Goal: Task Accomplishment & Management: Contribute content

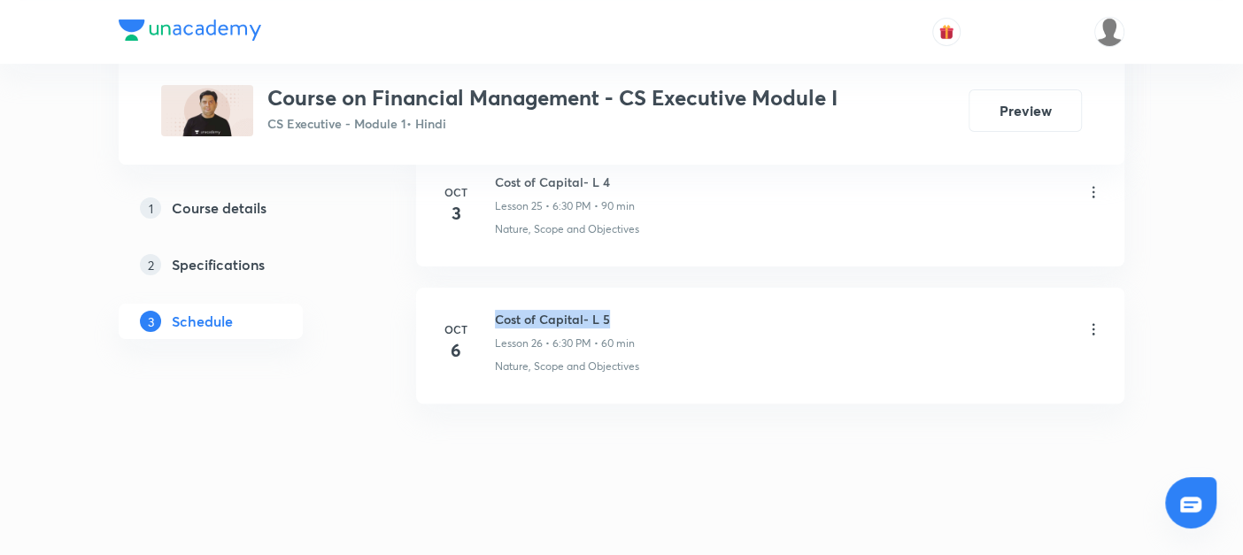
click at [643, 288] on li "Oct 6 Cost of Capital- L 5 Lesson 26 • 6:30 PM • 60 min Nature, Scope and Objec…" at bounding box center [770, 346] width 708 height 116
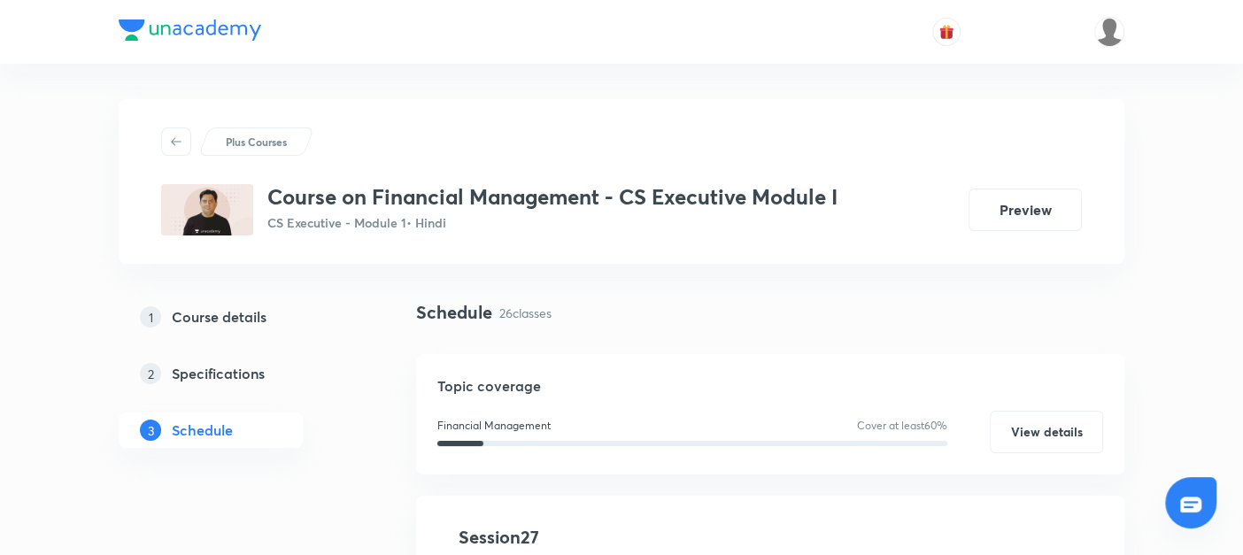
scroll to position [348, 0]
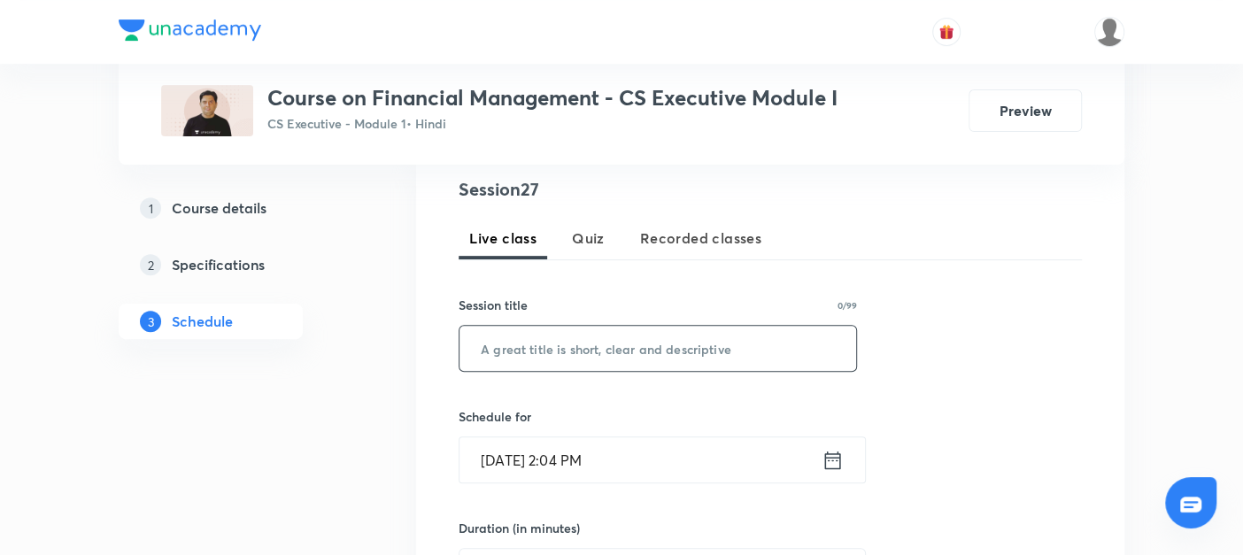
click at [538, 344] on input "text" at bounding box center [658, 348] width 397 height 45
paste input "Cost of Capital- L 5"
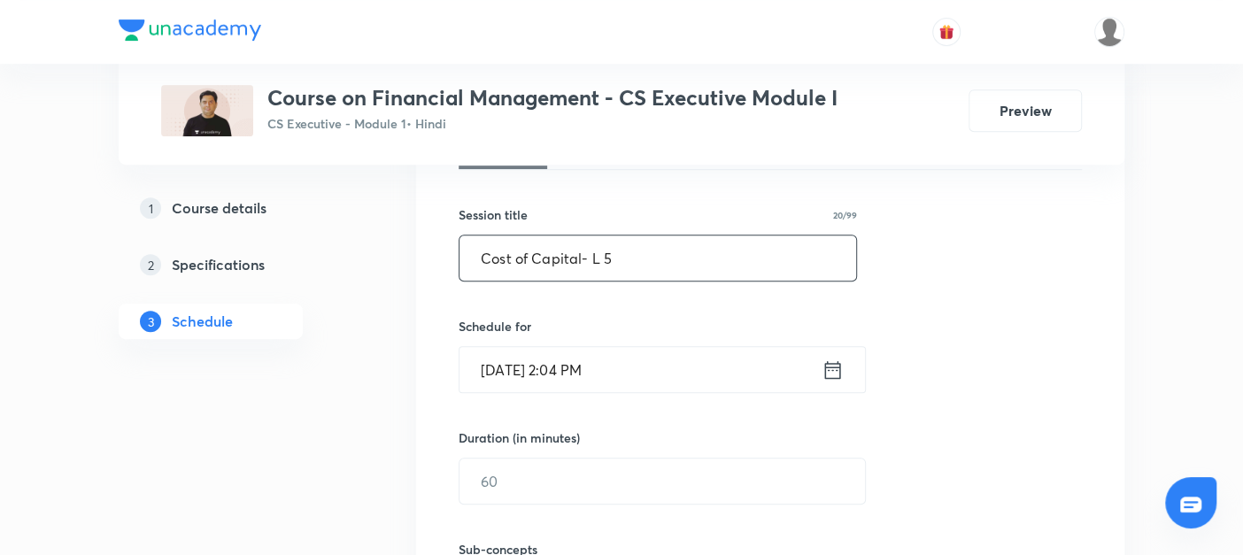
type input "Cost of Capital- L 5"
click at [828, 361] on icon at bounding box center [833, 369] width 16 height 18
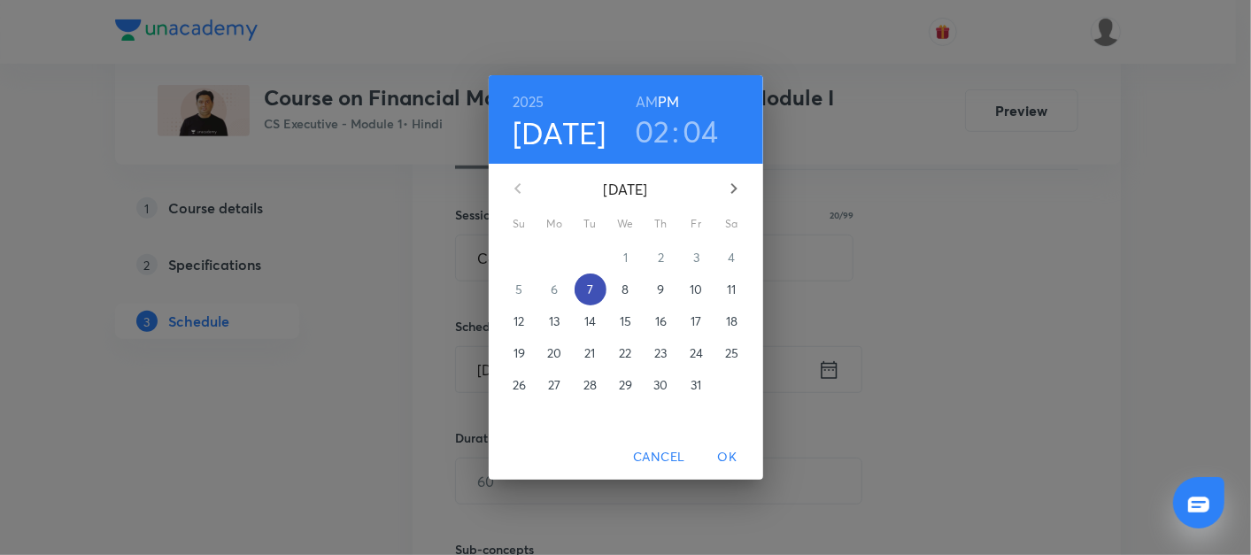
click at [588, 290] on p "7" at bounding box center [590, 290] width 6 height 18
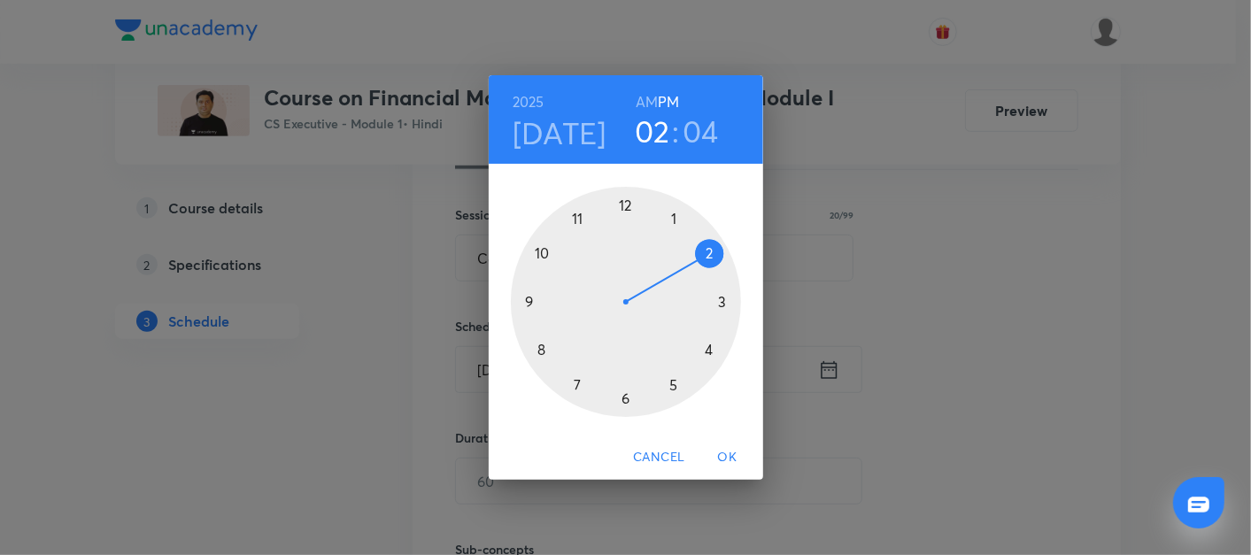
click at [624, 400] on div at bounding box center [626, 302] width 230 height 230
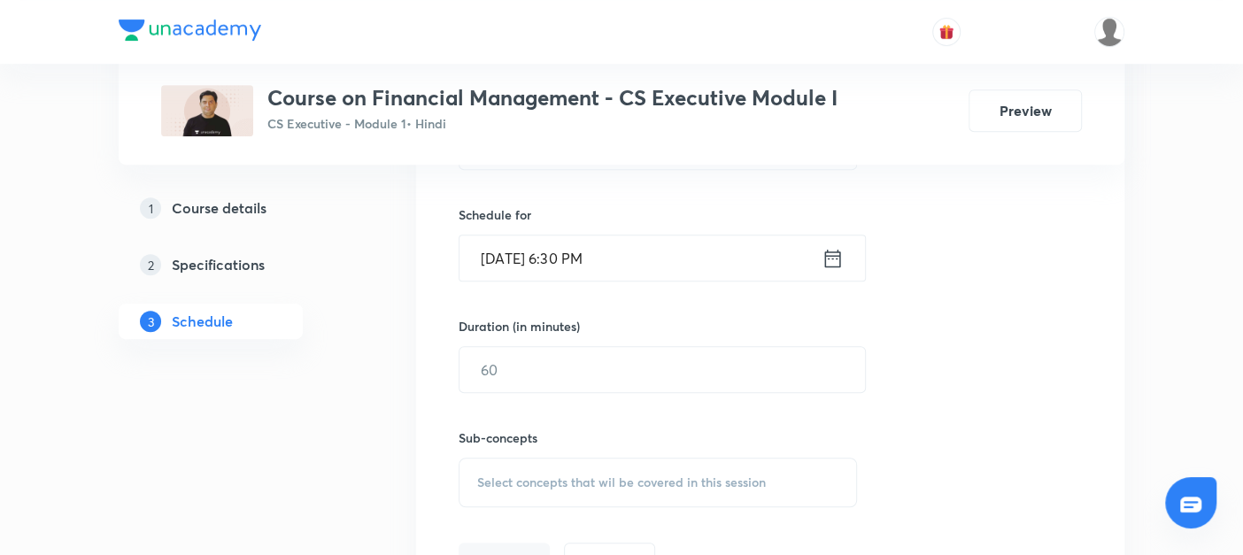
scroll to position [551, 0]
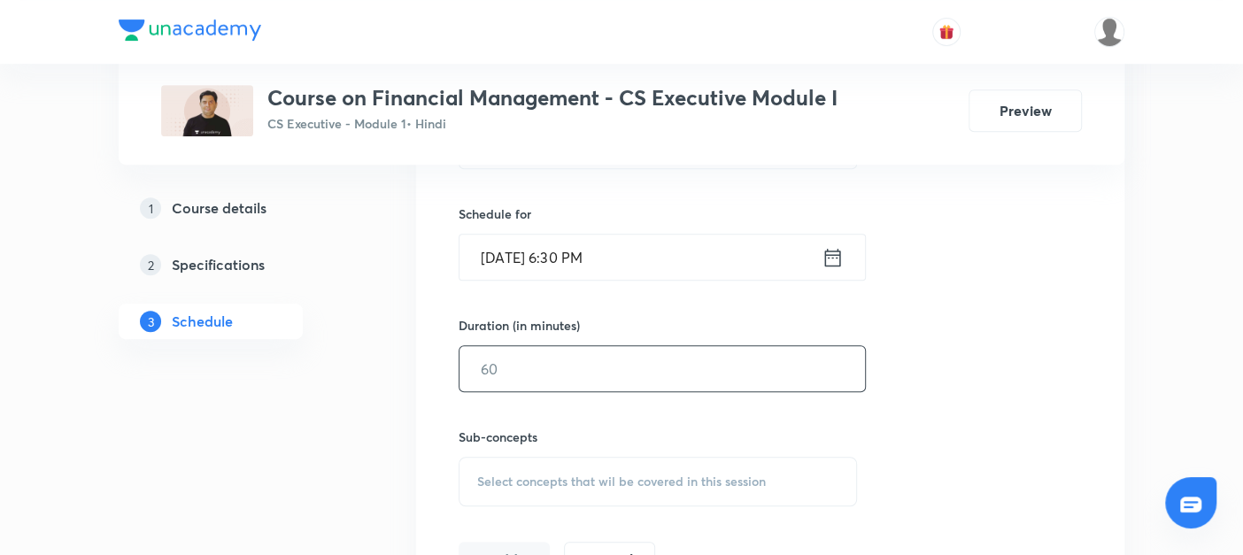
click at [544, 372] on input "text" at bounding box center [663, 368] width 406 height 45
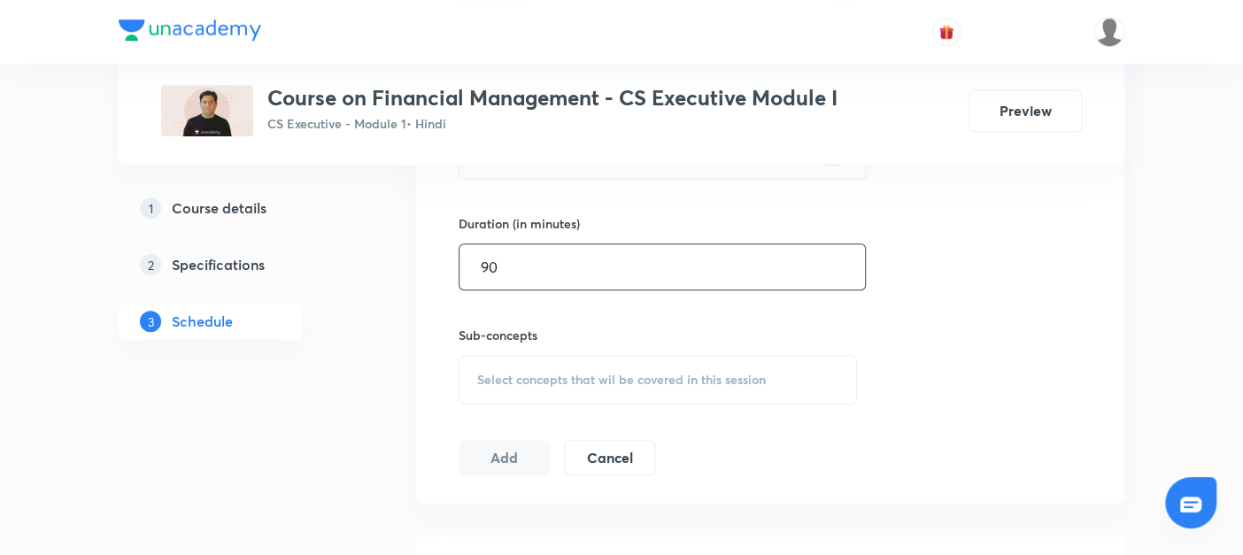
type input "90"
click at [511, 379] on span "Select concepts that wil be covered in this session" at bounding box center [621, 380] width 289 height 14
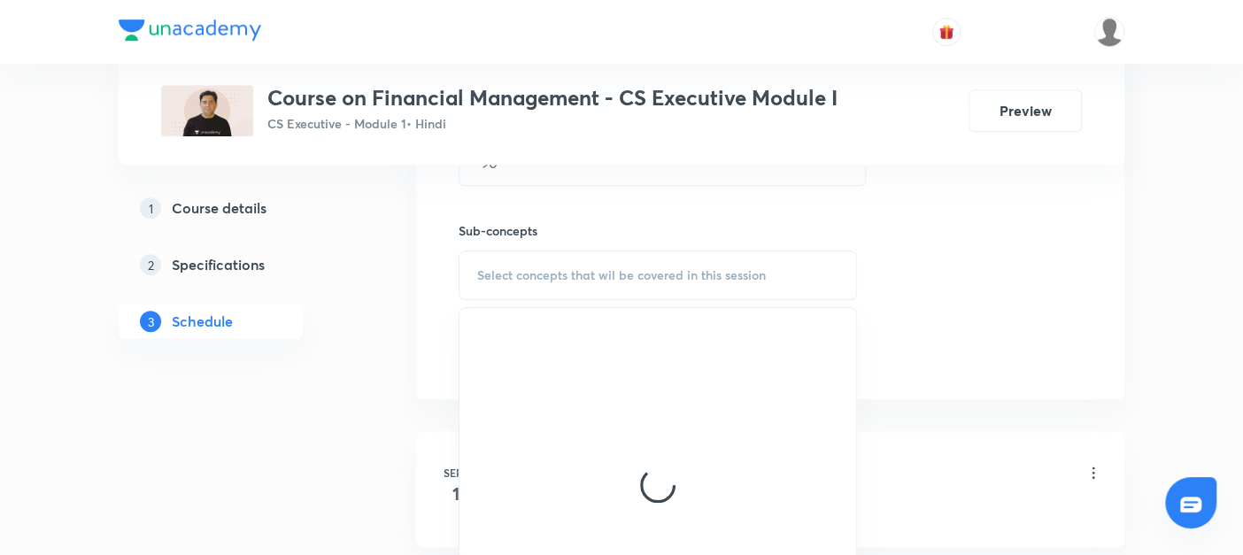
scroll to position [759, 0]
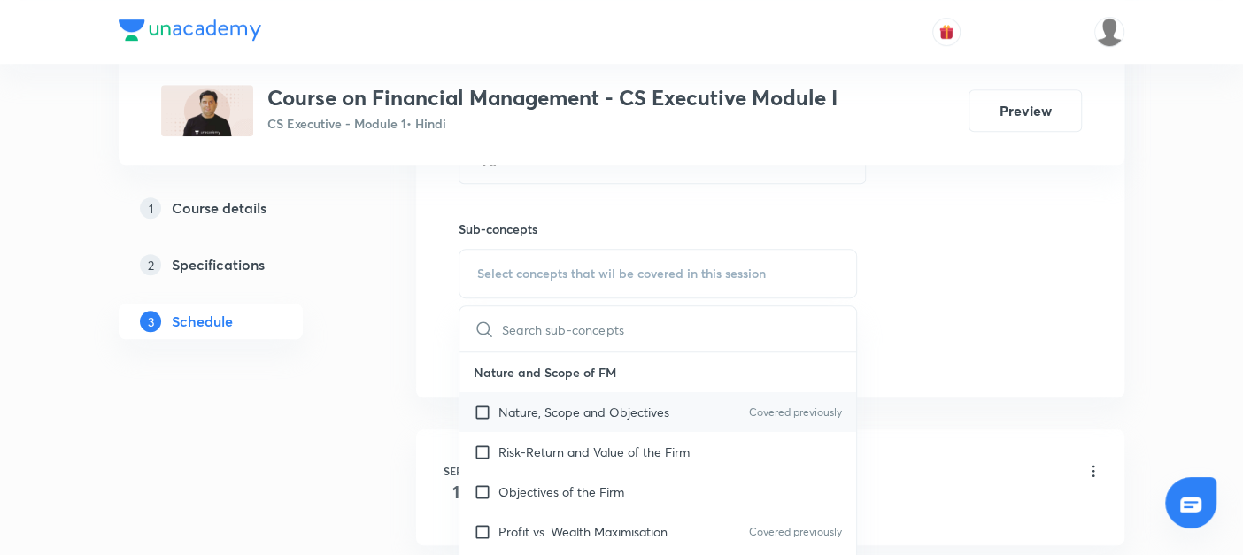
click at [483, 412] on input "checkbox" at bounding box center [486, 412] width 25 height 19
checkbox input "true"
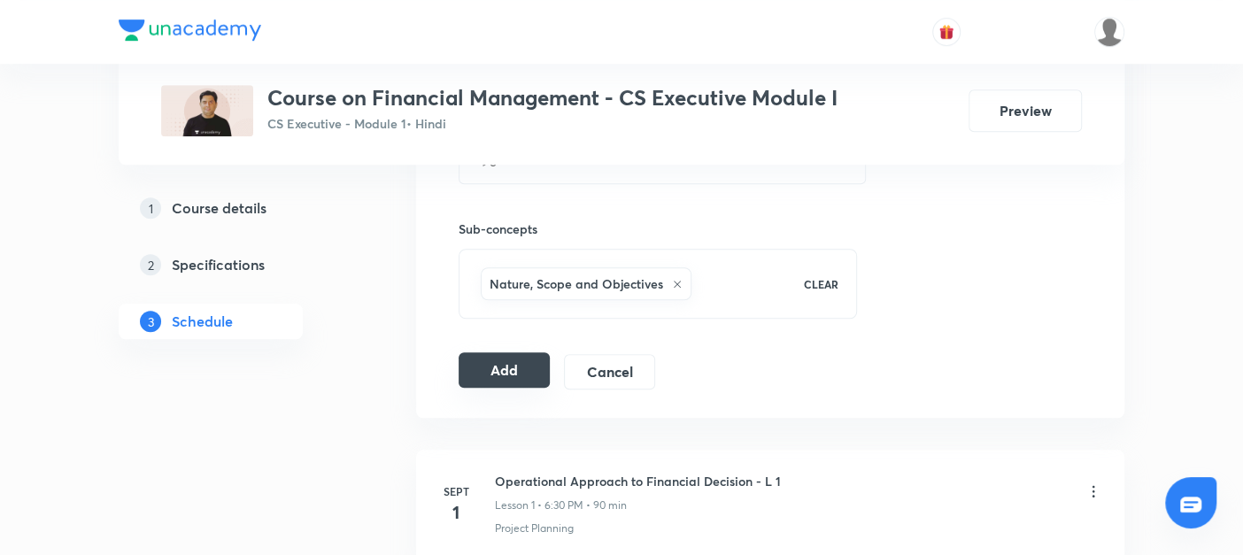
click at [491, 375] on button "Add" at bounding box center [504, 369] width 91 height 35
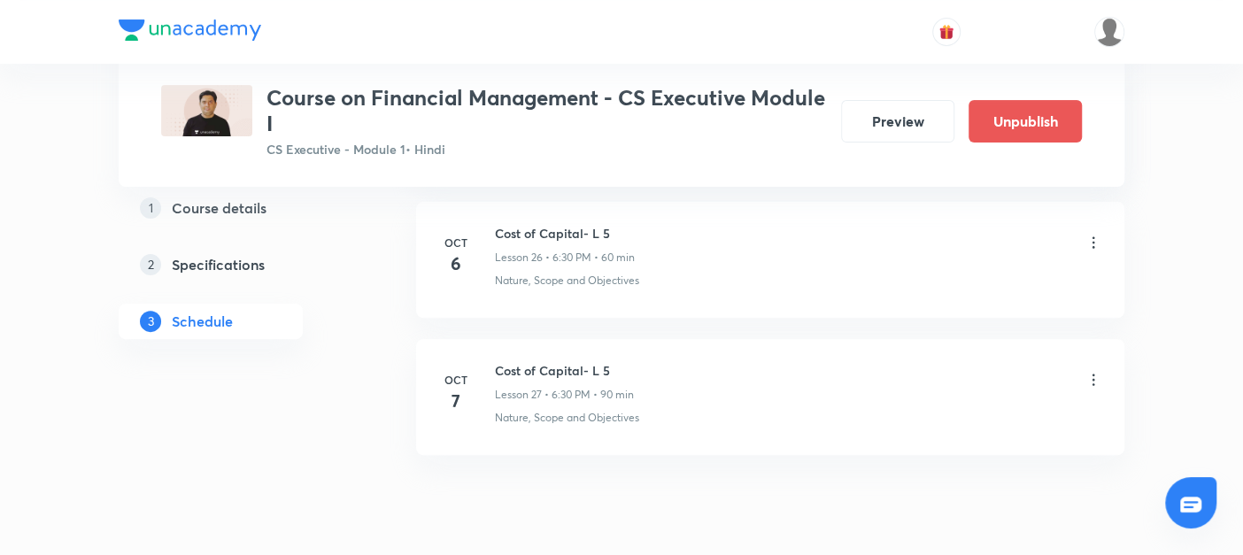
scroll to position [4490, 0]
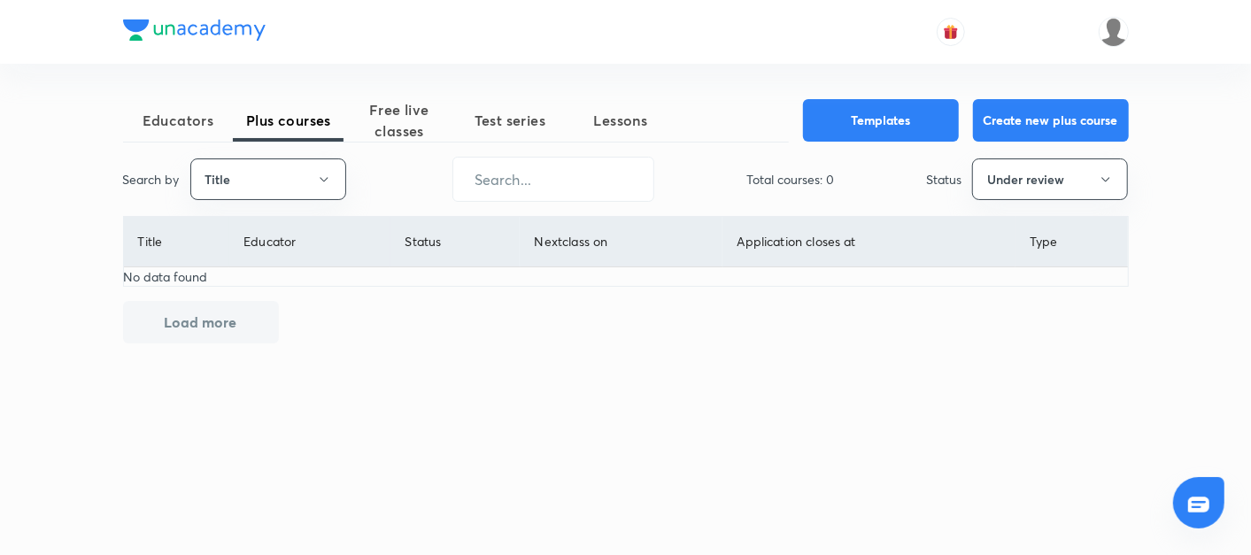
click at [1110, 35] on img at bounding box center [1114, 32] width 30 height 30
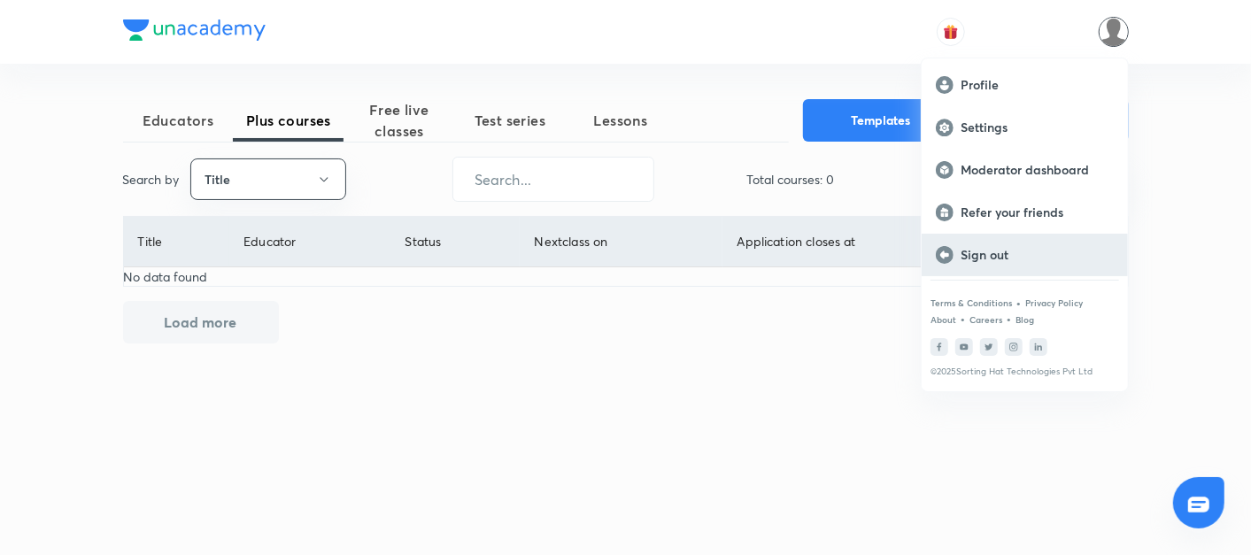
click at [979, 247] on p "Sign out" at bounding box center [1037, 255] width 153 height 16
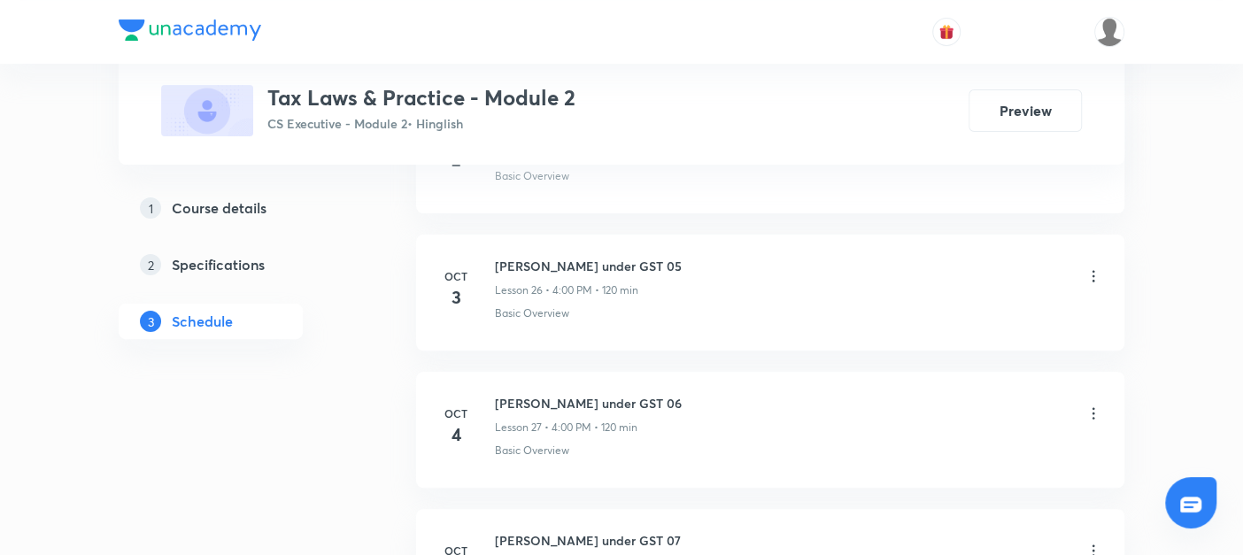
scroll to position [4606, 0]
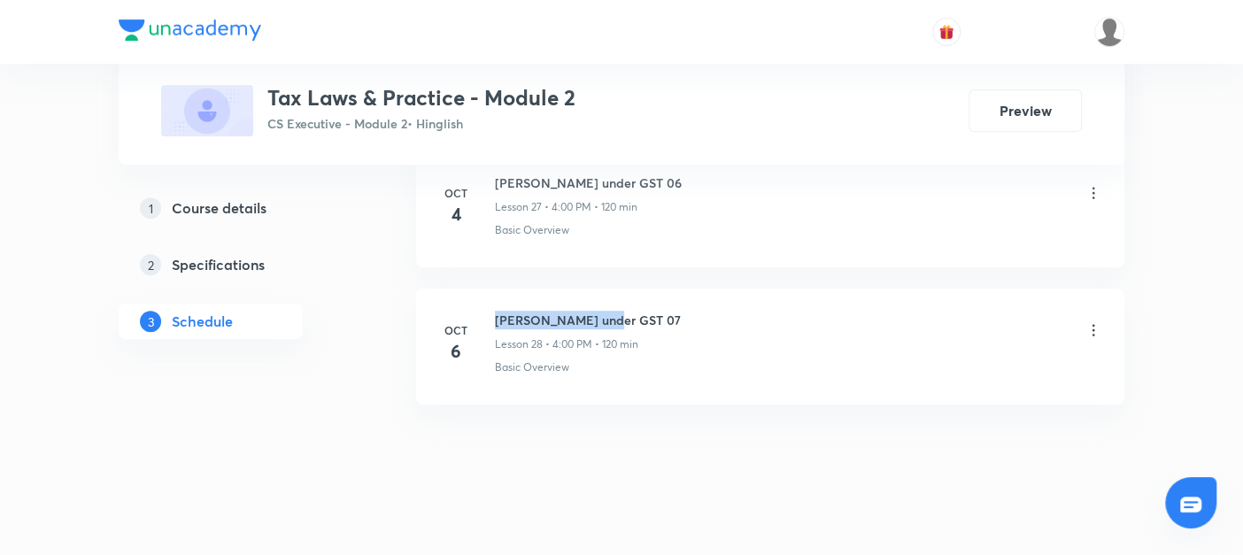
drag, startPoint x: 492, startPoint y: 298, endPoint x: 645, endPoint y: 287, distance: 152.7
click at [645, 289] on li "Oct 6 Levy under GST 07 Lesson 28 • 4:00 PM • 120 min Basic Overview" at bounding box center [770, 347] width 708 height 116
copy h6 "Levy under GST 07"
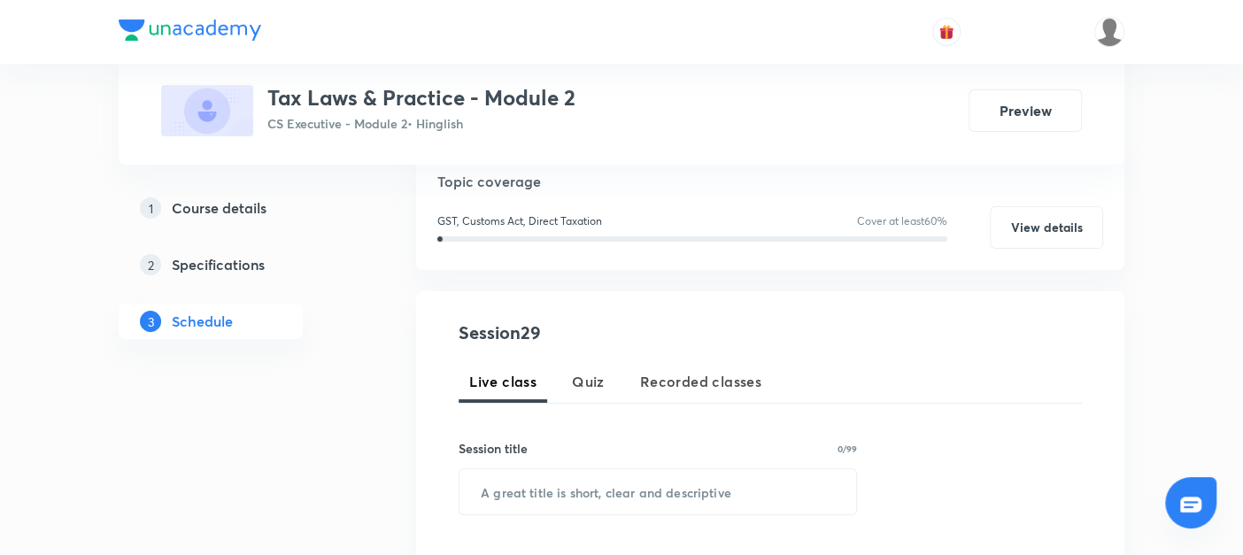
scroll to position [458, 0]
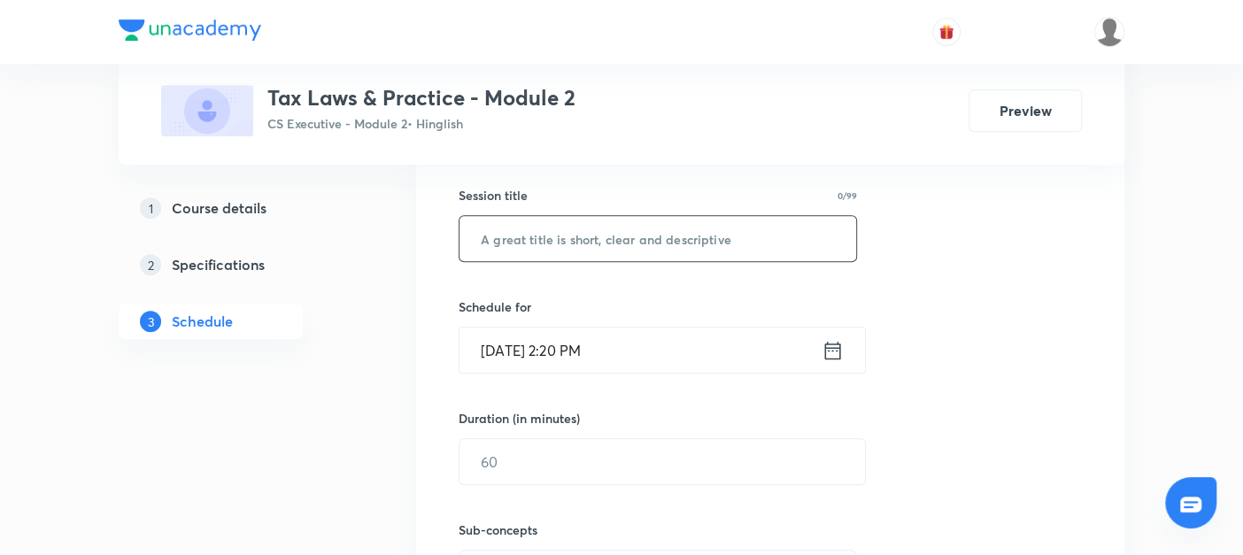
click at [514, 248] on input "text" at bounding box center [658, 238] width 397 height 45
paste input "[PERSON_NAME] under GST 07"
type input "[PERSON_NAME] under GST 08"
click at [834, 349] on icon at bounding box center [833, 350] width 22 height 25
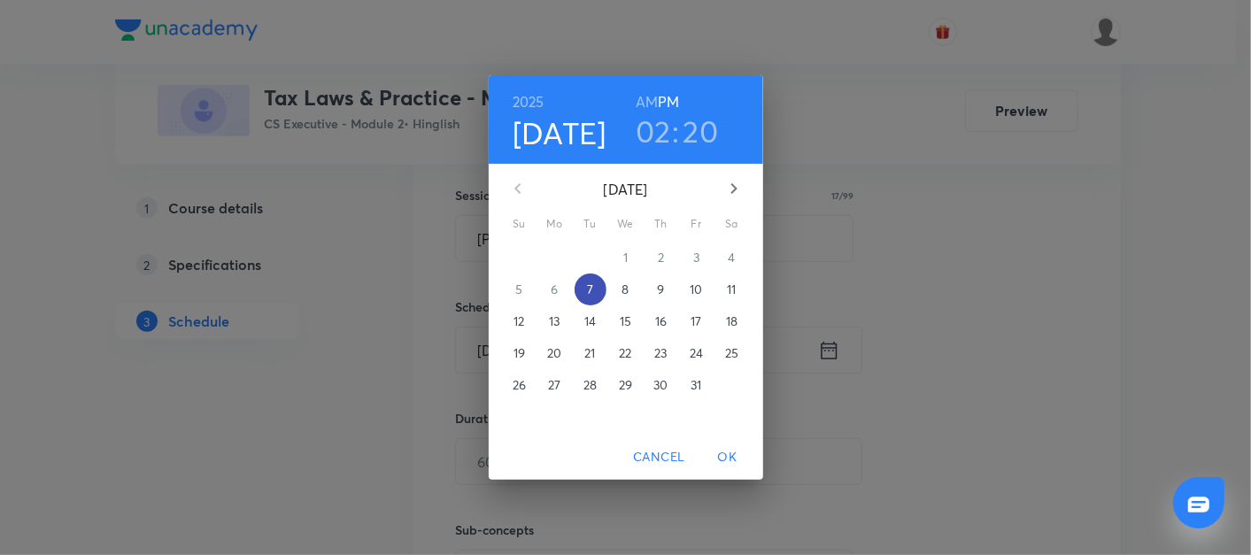
click at [592, 287] on p "7" at bounding box center [590, 290] width 6 height 18
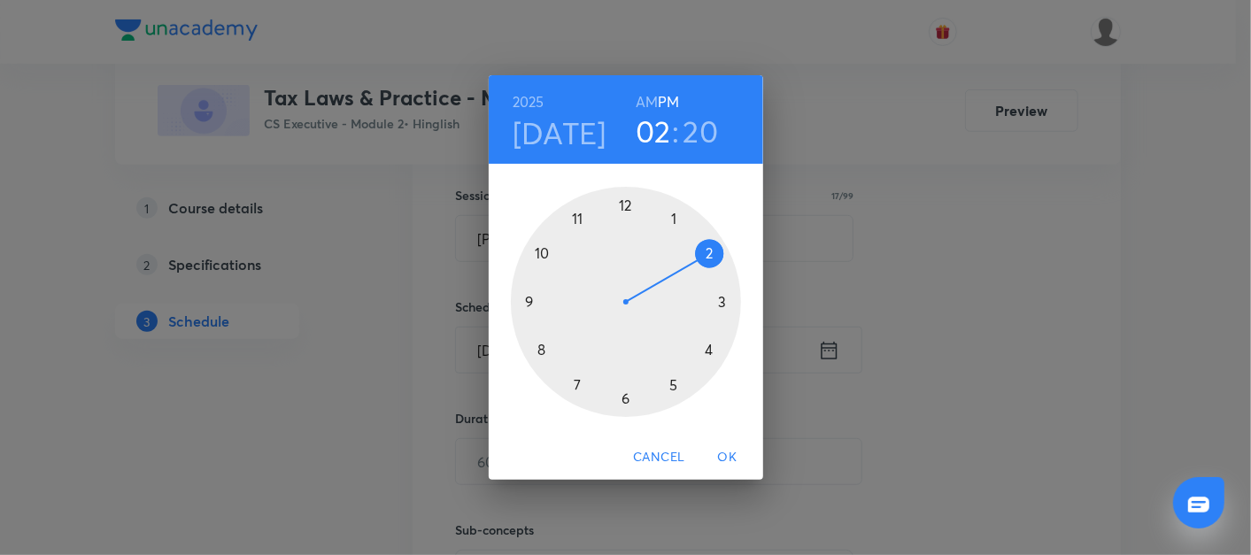
click at [709, 350] on div at bounding box center [626, 302] width 230 height 230
click at [627, 204] on div at bounding box center [626, 302] width 230 height 230
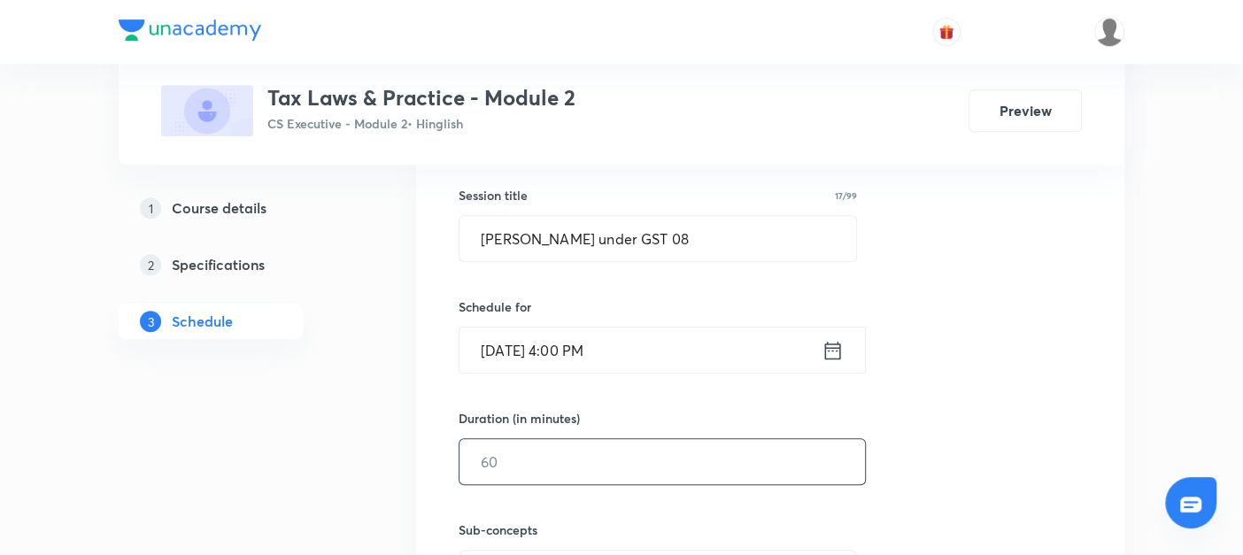
scroll to position [633, 0]
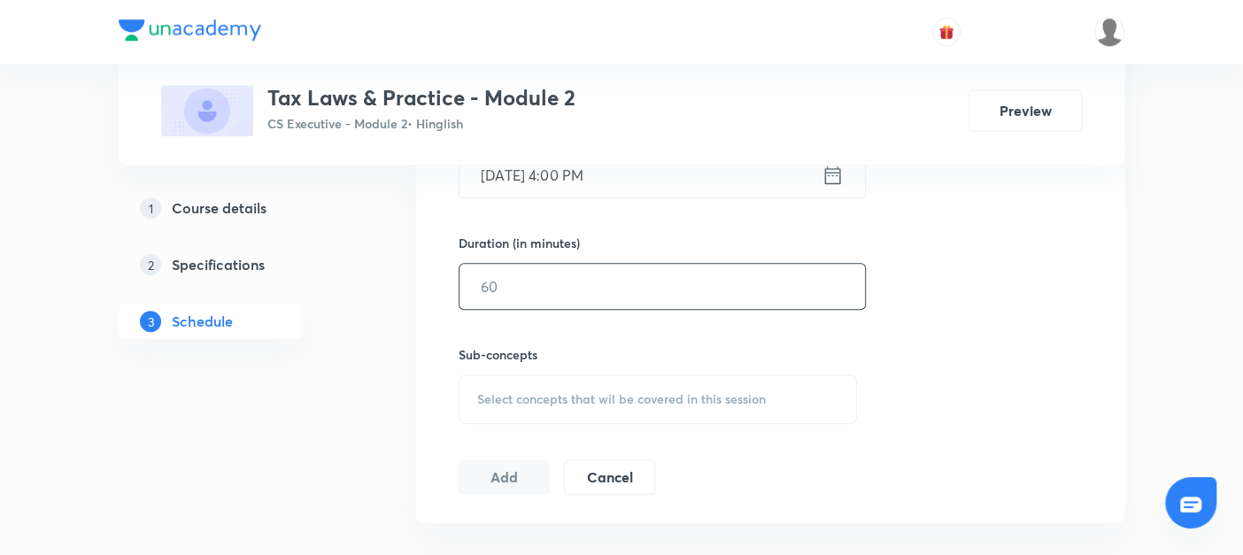
click at [483, 284] on input "text" at bounding box center [663, 286] width 406 height 45
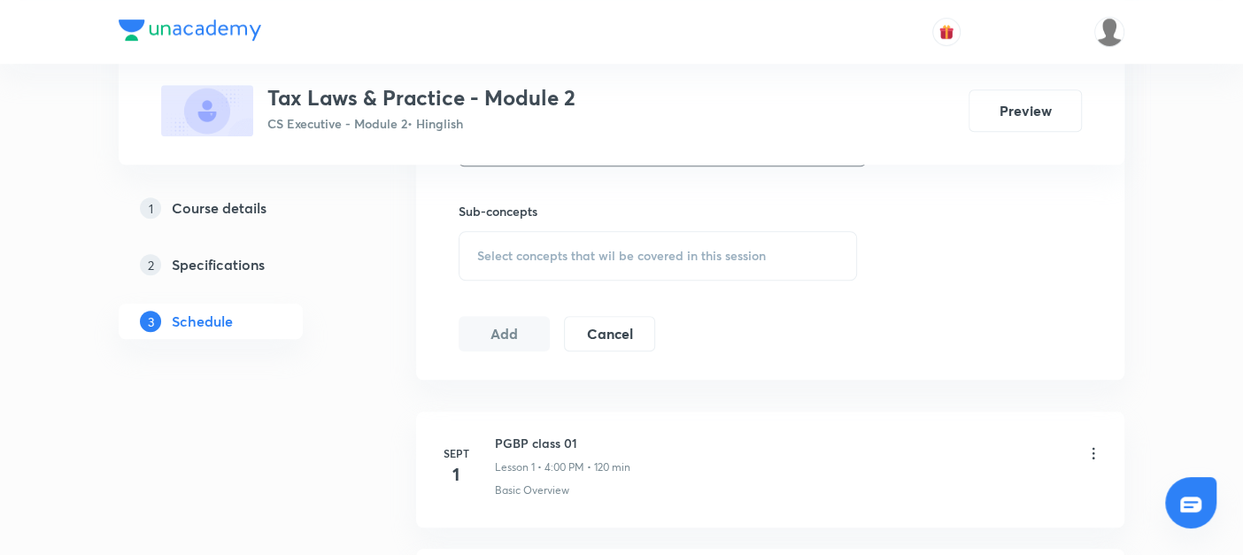
type input "120"
click at [485, 261] on div "Select concepts that wil be covered in this session" at bounding box center [658, 256] width 398 height 50
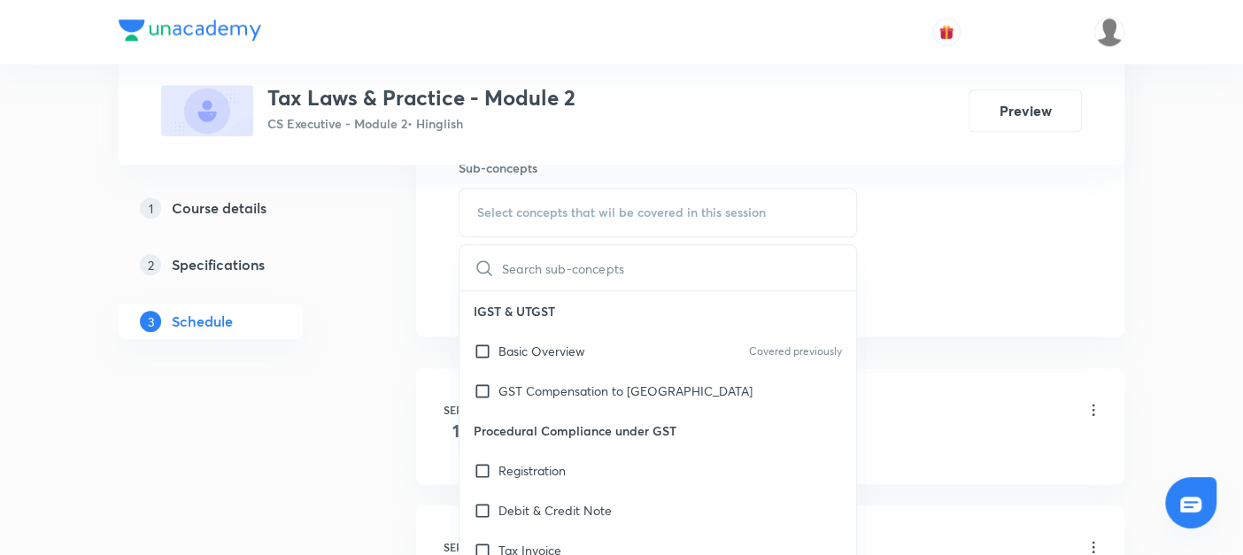
scroll to position [822, 0]
click at [483, 389] on input "checkbox" at bounding box center [486, 389] width 25 height 19
checkbox input "true"
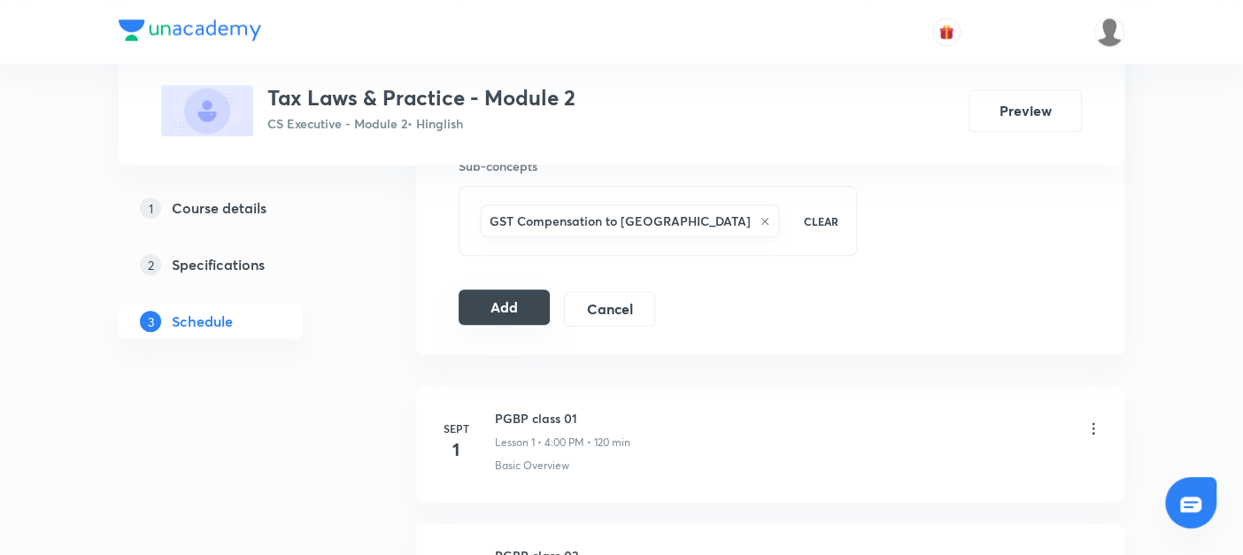
click at [498, 298] on button "Add" at bounding box center [504, 307] width 91 height 35
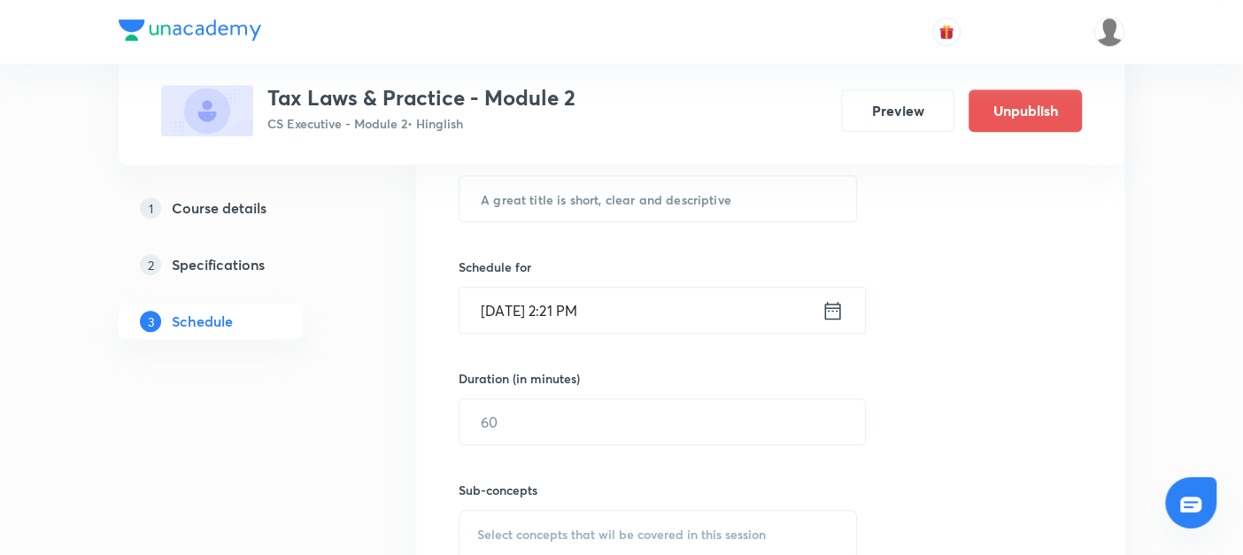
scroll to position [409, 0]
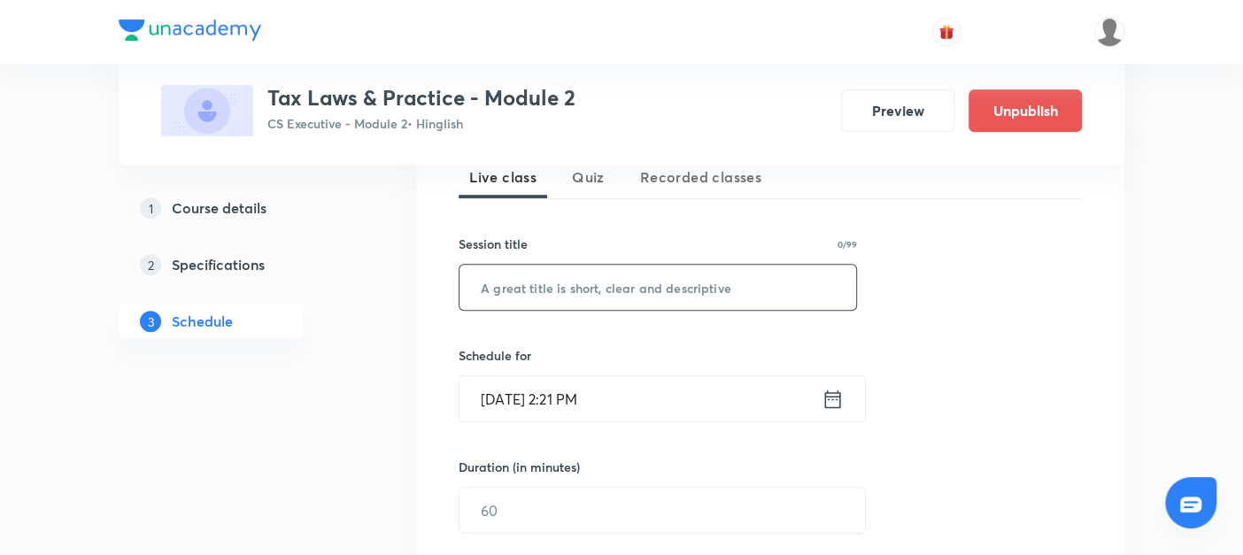
click at [504, 272] on input "text" at bounding box center [658, 287] width 397 height 45
paste input "Place of Supply under GST 01"
type input "Place of Supply under GST 01"
click at [832, 398] on icon at bounding box center [833, 399] width 22 height 25
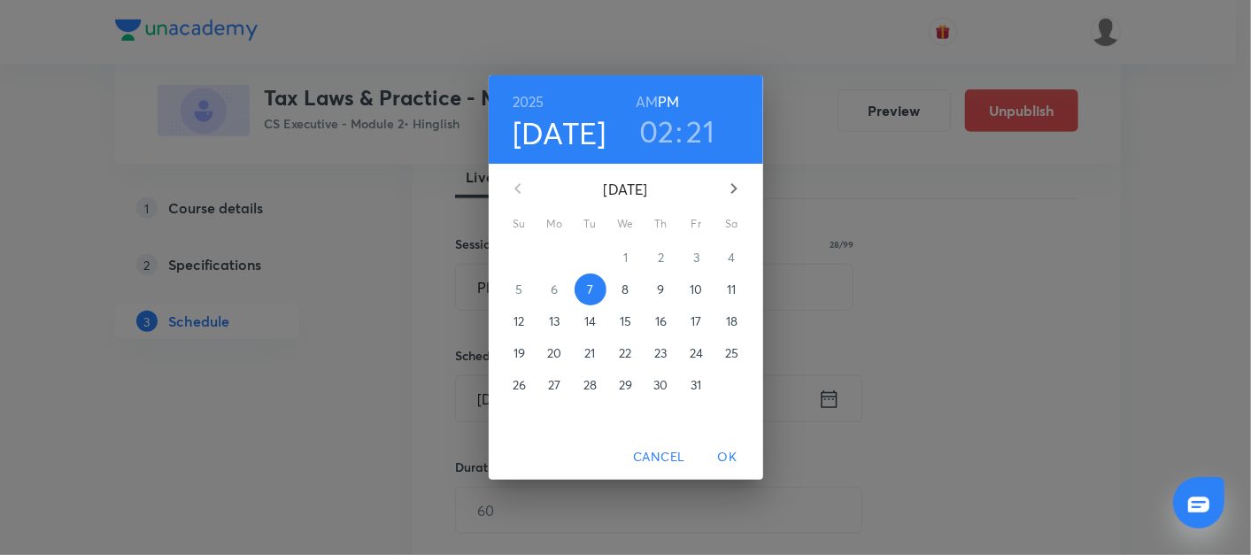
click at [622, 289] on p "8" at bounding box center [625, 290] width 7 height 18
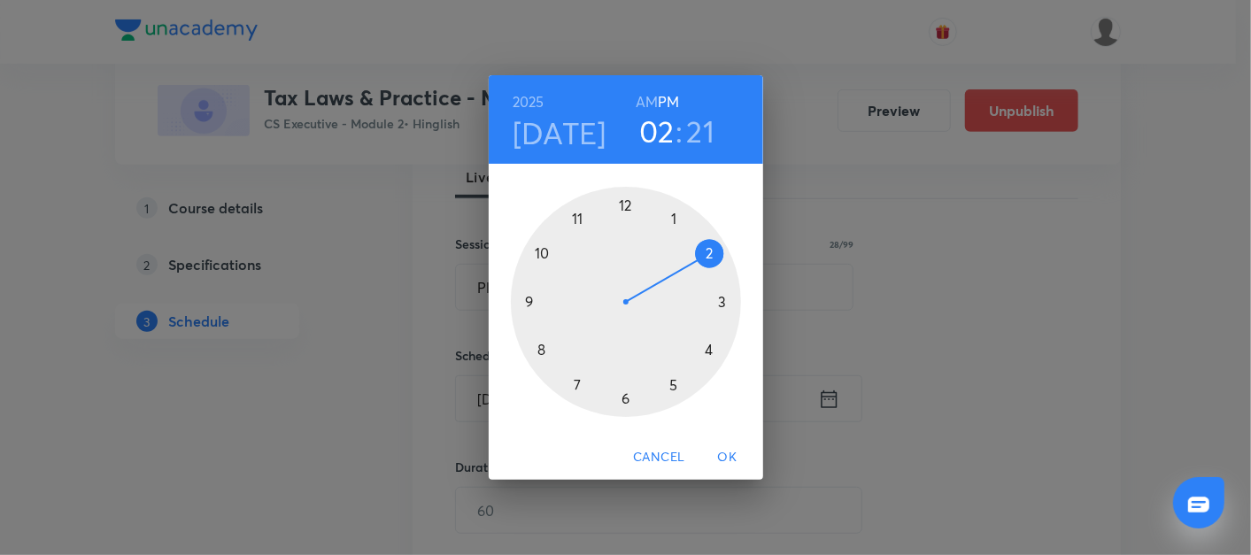
click at [709, 349] on div at bounding box center [626, 302] width 230 height 230
click at [623, 199] on div at bounding box center [626, 302] width 230 height 230
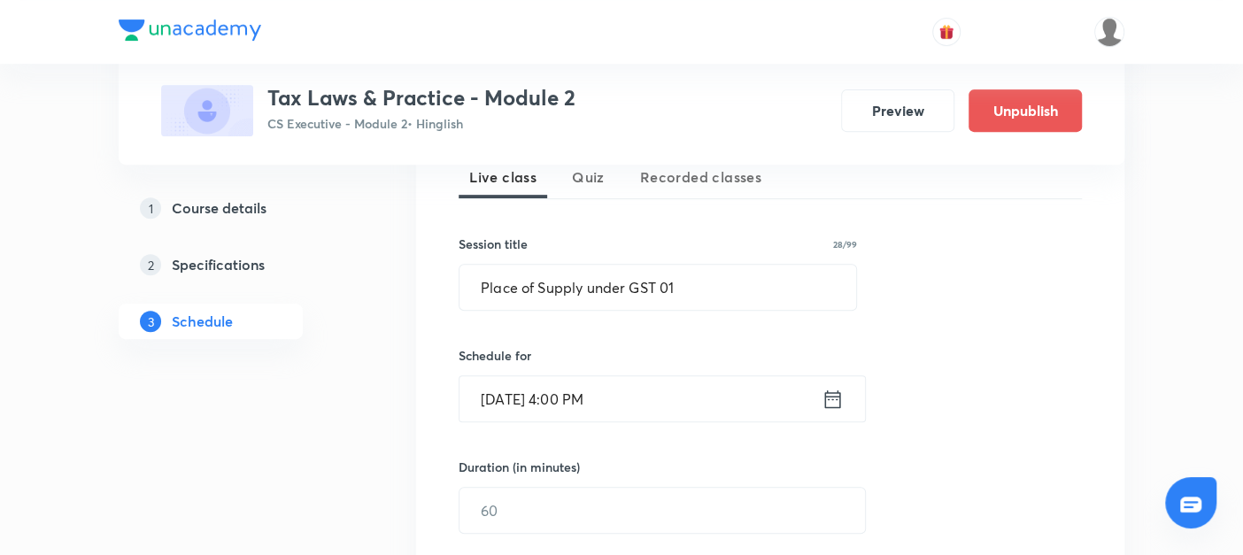
scroll to position [510, 0]
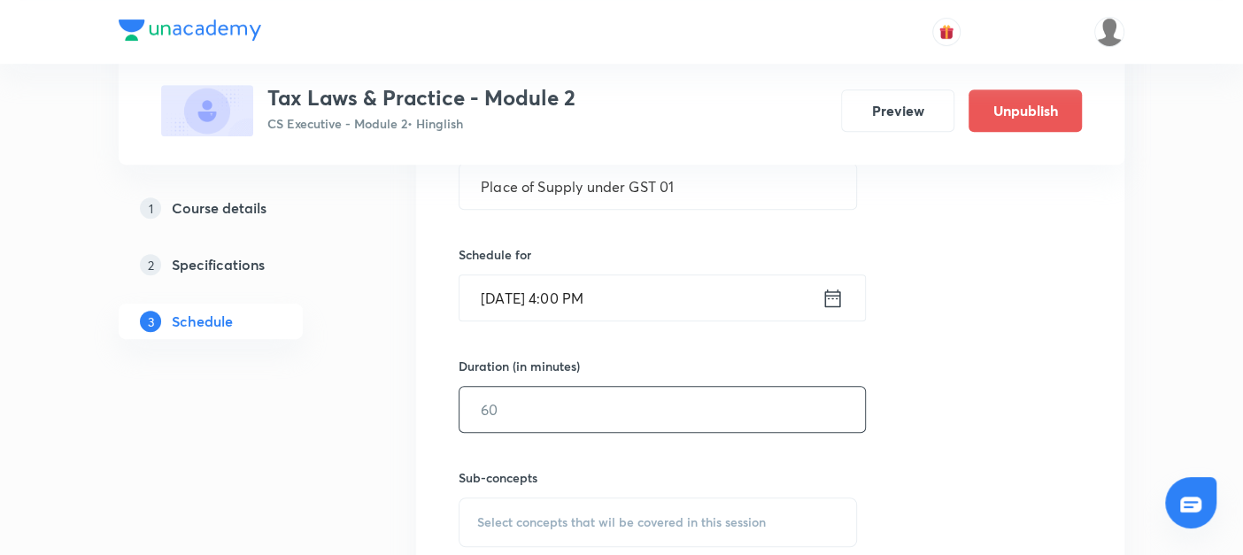
click at [499, 406] on input "text" at bounding box center [663, 409] width 406 height 45
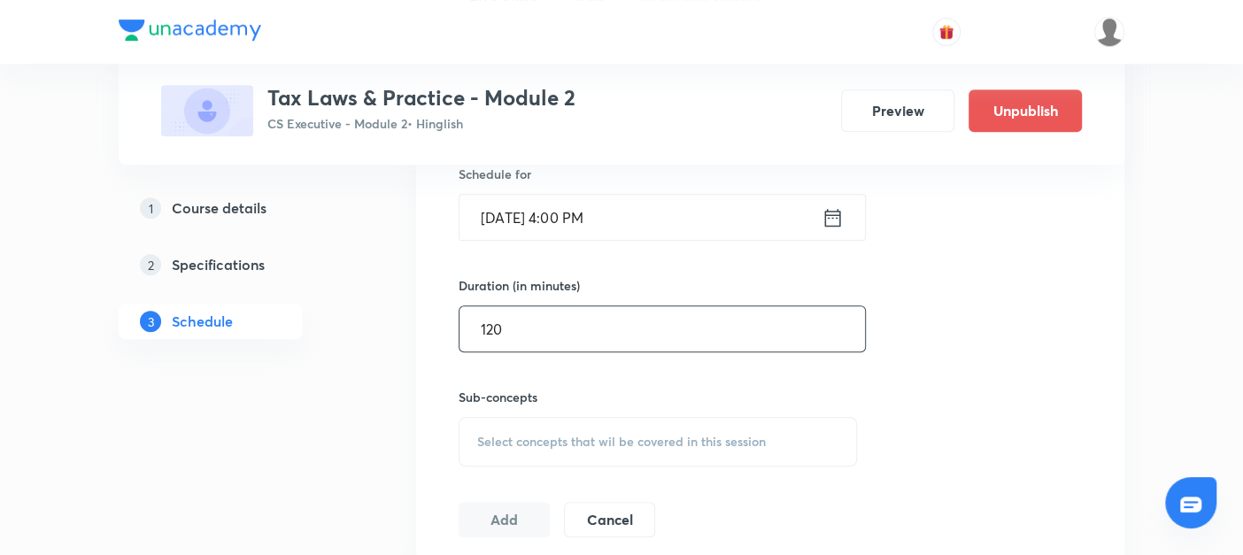
type input "120"
click at [488, 445] on span "Select concepts that wil be covered in this session" at bounding box center [621, 442] width 289 height 14
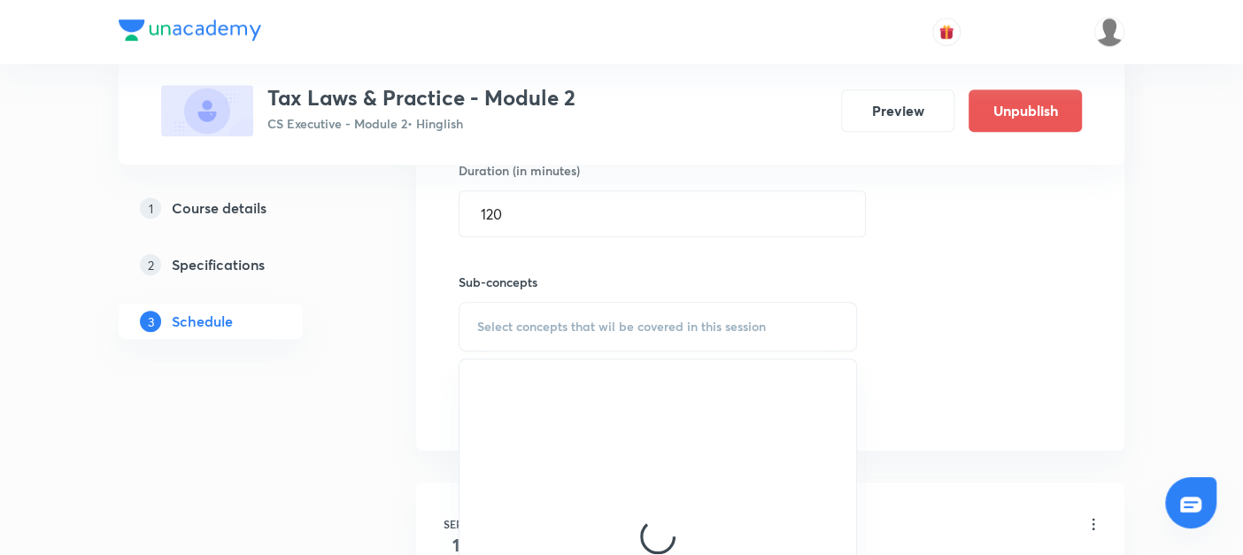
scroll to position [708, 0]
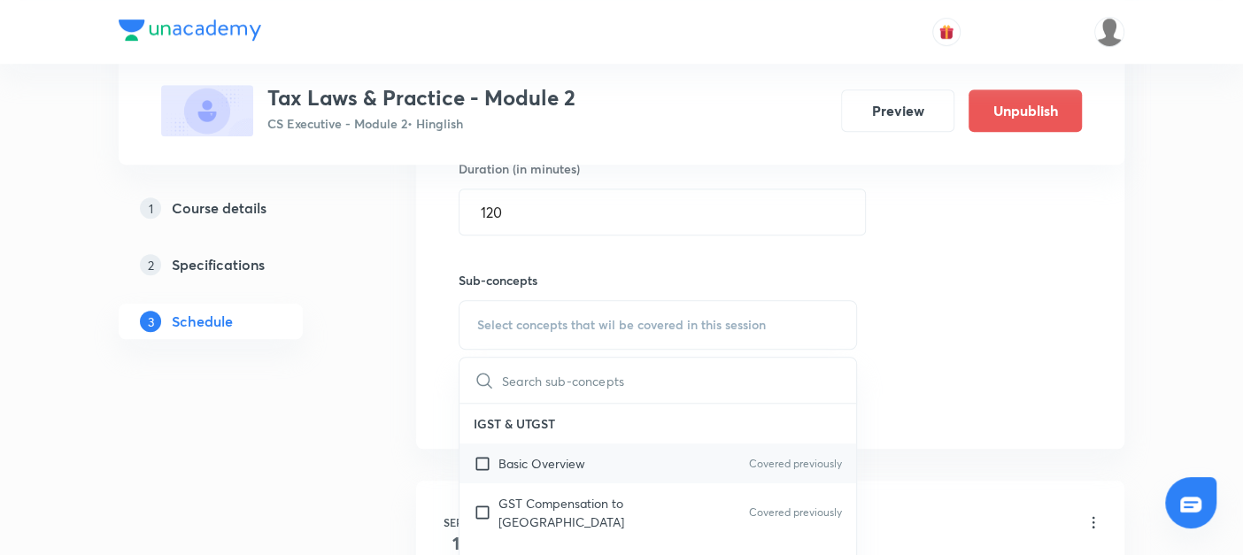
click at [481, 465] on input "checkbox" at bounding box center [486, 463] width 25 height 19
checkbox input "true"
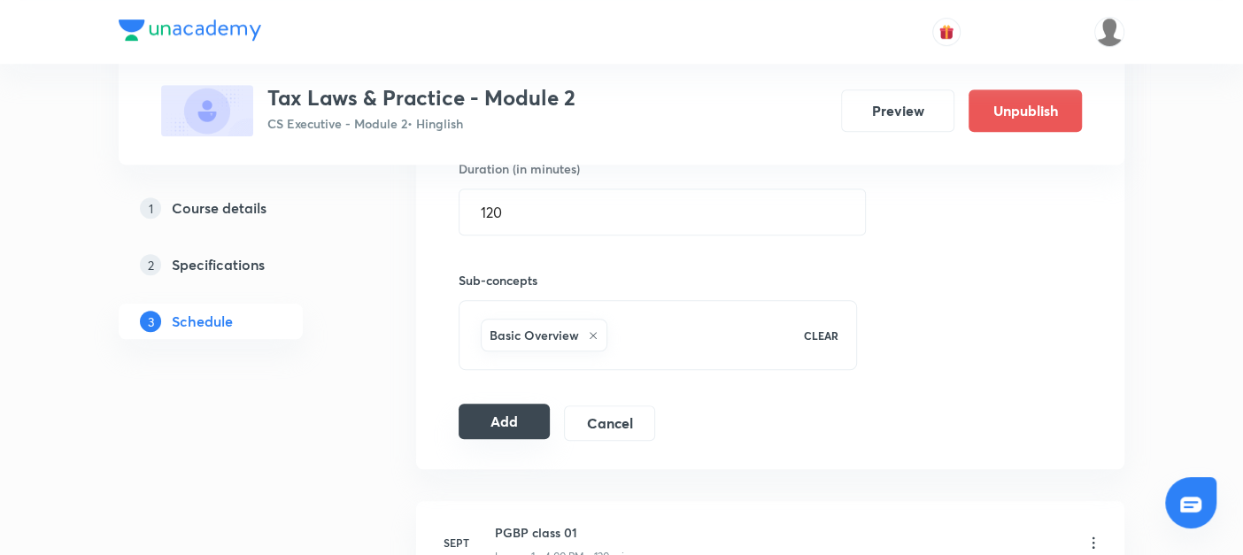
click at [524, 414] on button "Add" at bounding box center [504, 421] width 91 height 35
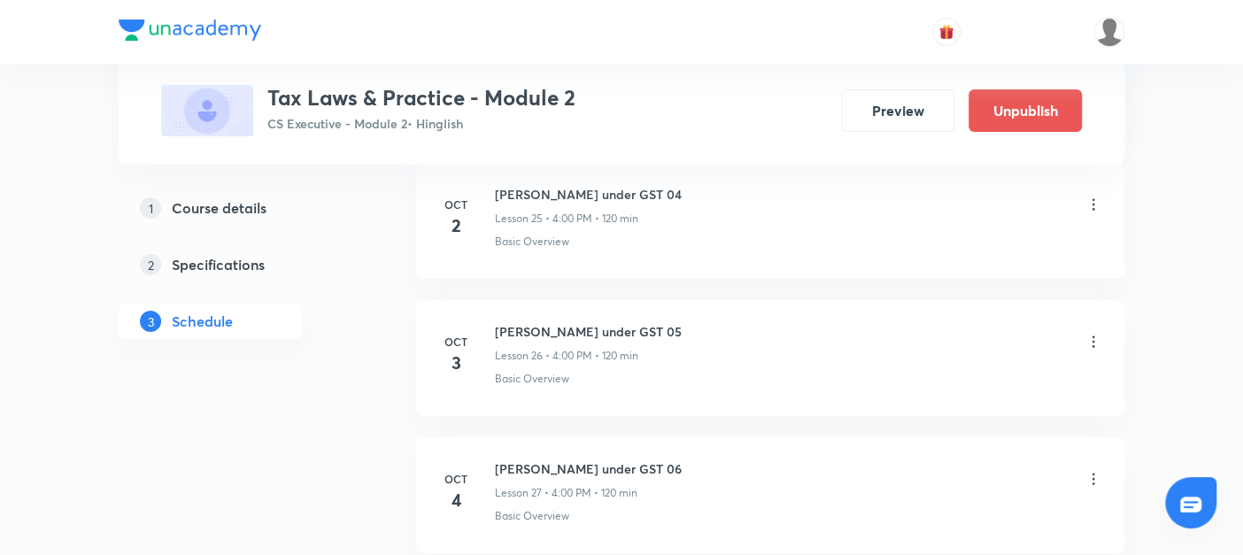
scroll to position [4761, 0]
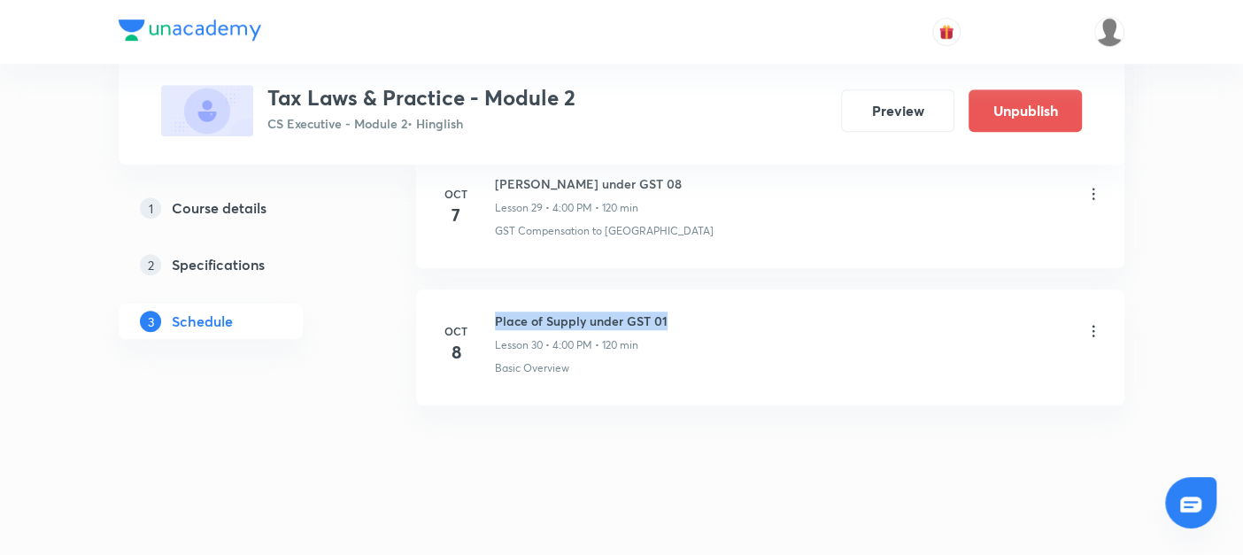
drag, startPoint x: 491, startPoint y: 299, endPoint x: 741, endPoint y: 296, distance: 249.7
click at [741, 312] on div "[DATE] Place of Supply under GST 01 Lesson 30 • 4:00 PM • 120 min Basic Overview" at bounding box center [770, 344] width 664 height 65
copy h6 "Place of Supply under GST 01"
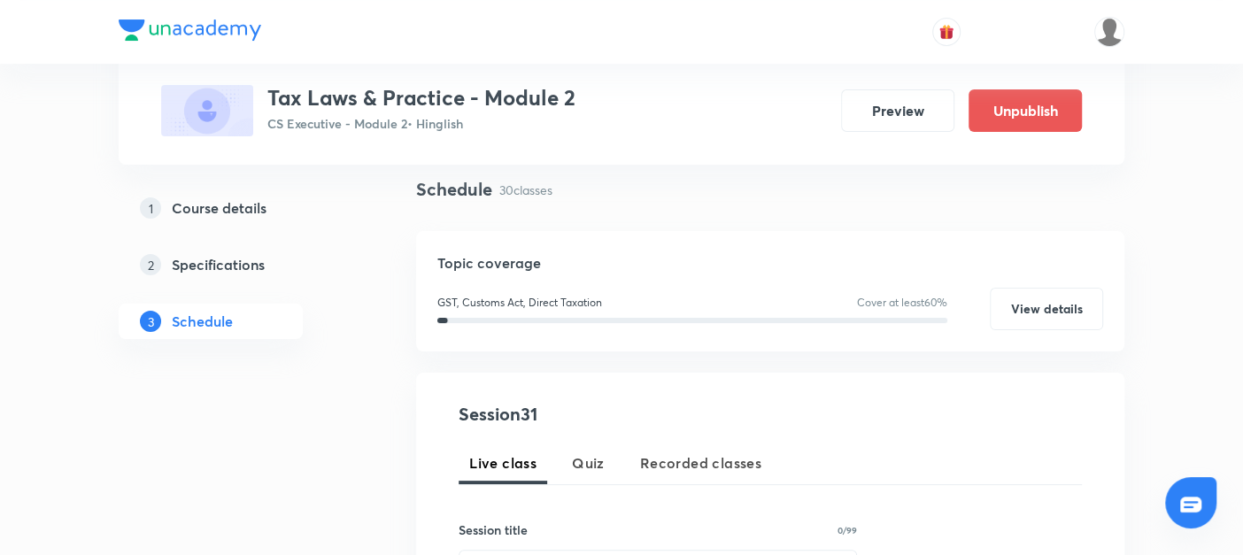
scroll to position [252, 0]
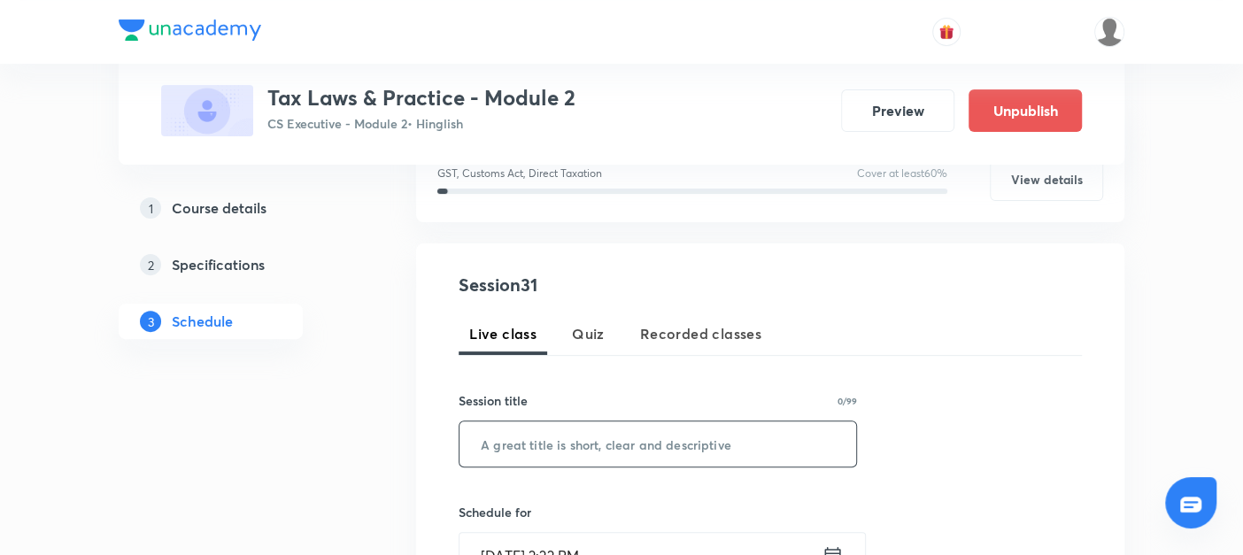
click at [506, 430] on input "text" at bounding box center [658, 444] width 397 height 45
paste input "Place of Supply under GST 01"
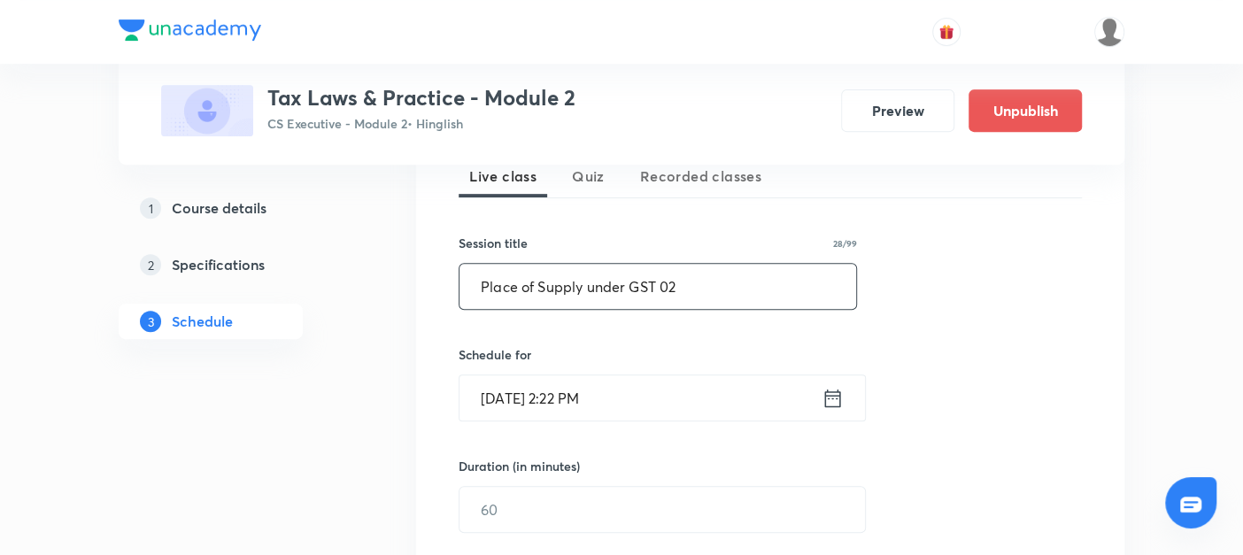
type input "Place of Supply under GST 02"
click at [843, 393] on icon at bounding box center [833, 398] width 22 height 25
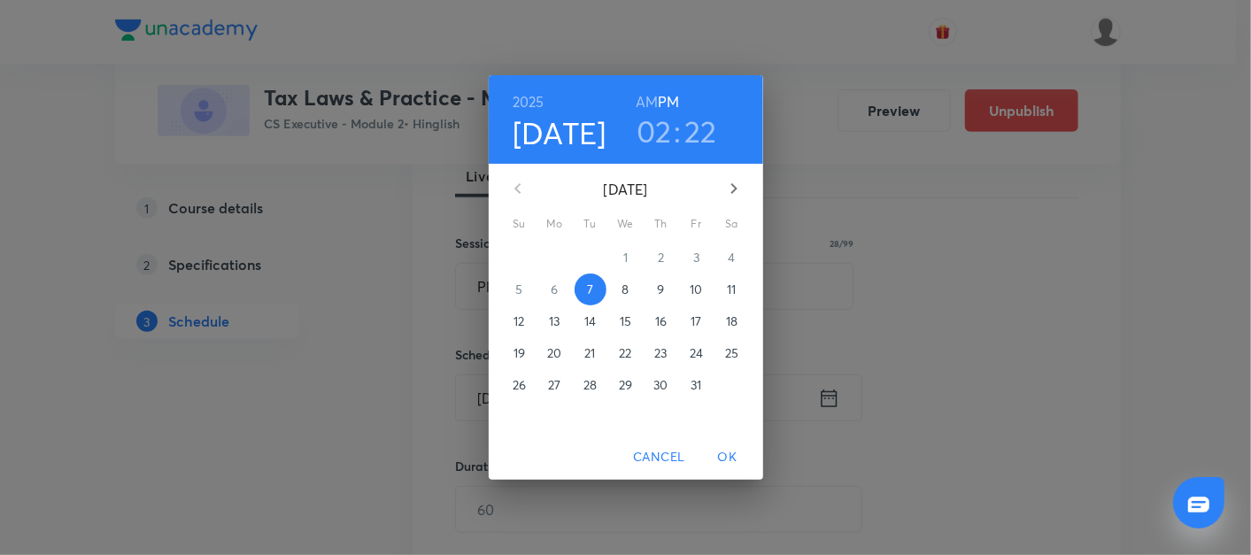
click at [661, 286] on p "9" at bounding box center [660, 290] width 7 height 18
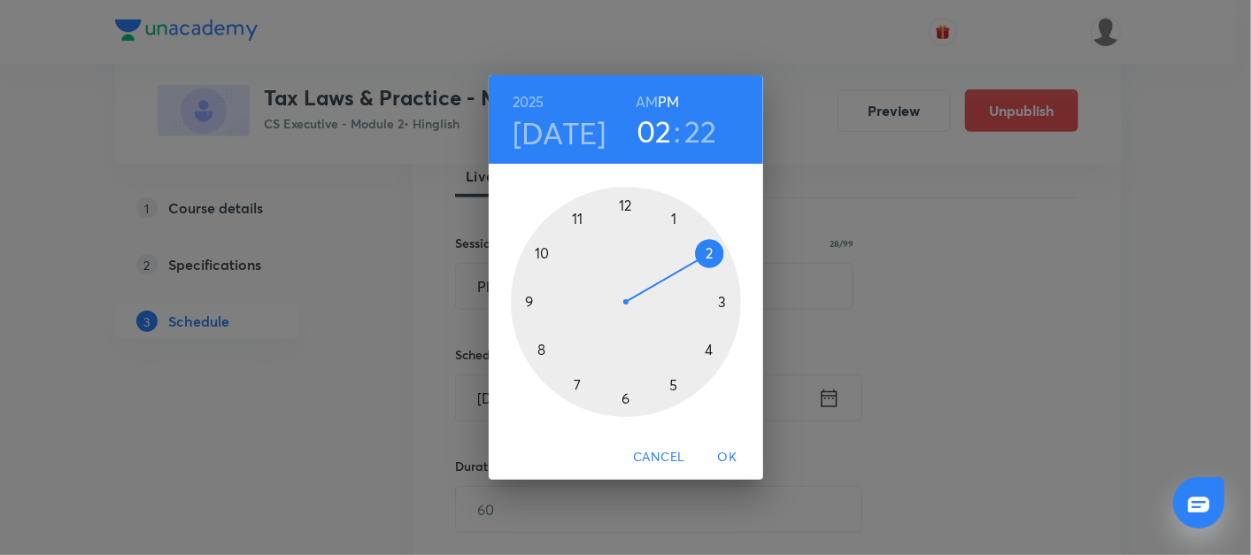
click at [707, 351] on div at bounding box center [626, 302] width 230 height 230
click at [627, 205] on div at bounding box center [626, 302] width 230 height 230
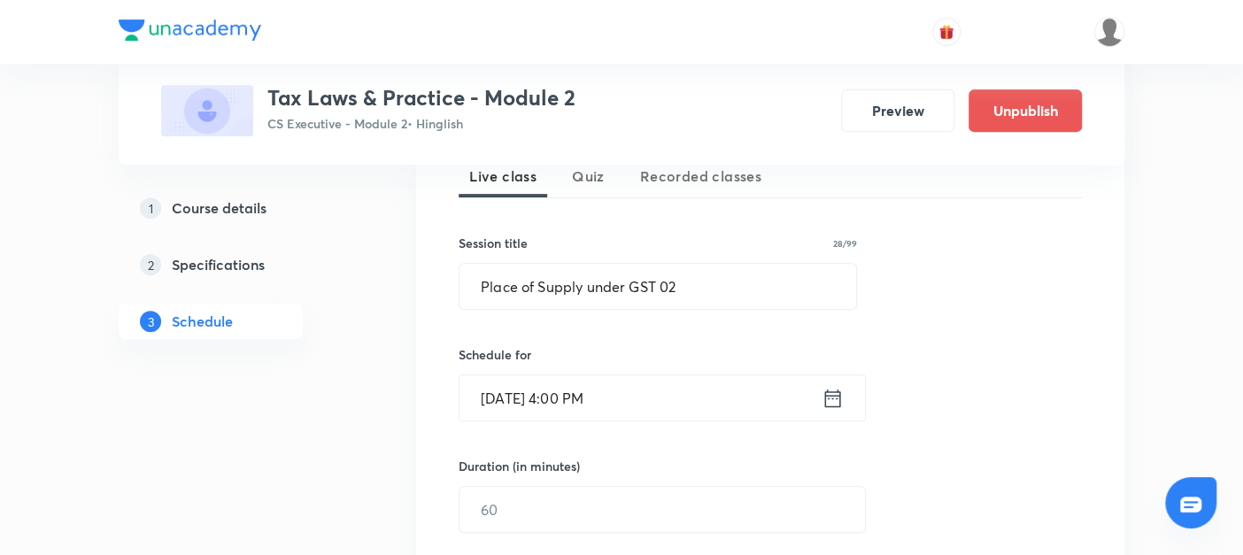
scroll to position [518, 0]
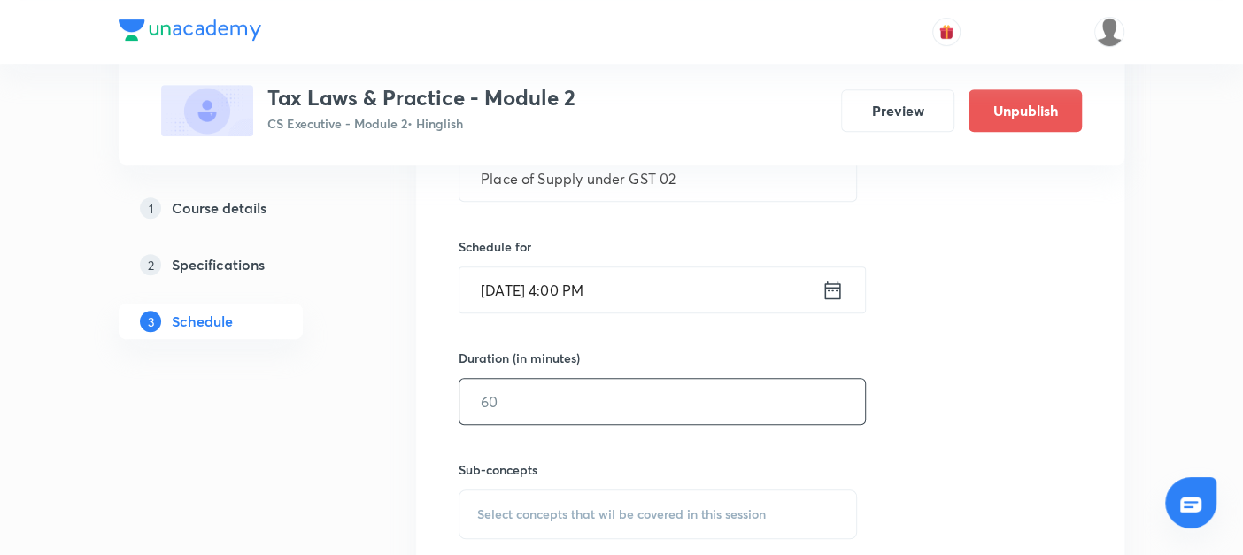
click at [502, 403] on input "text" at bounding box center [663, 401] width 406 height 45
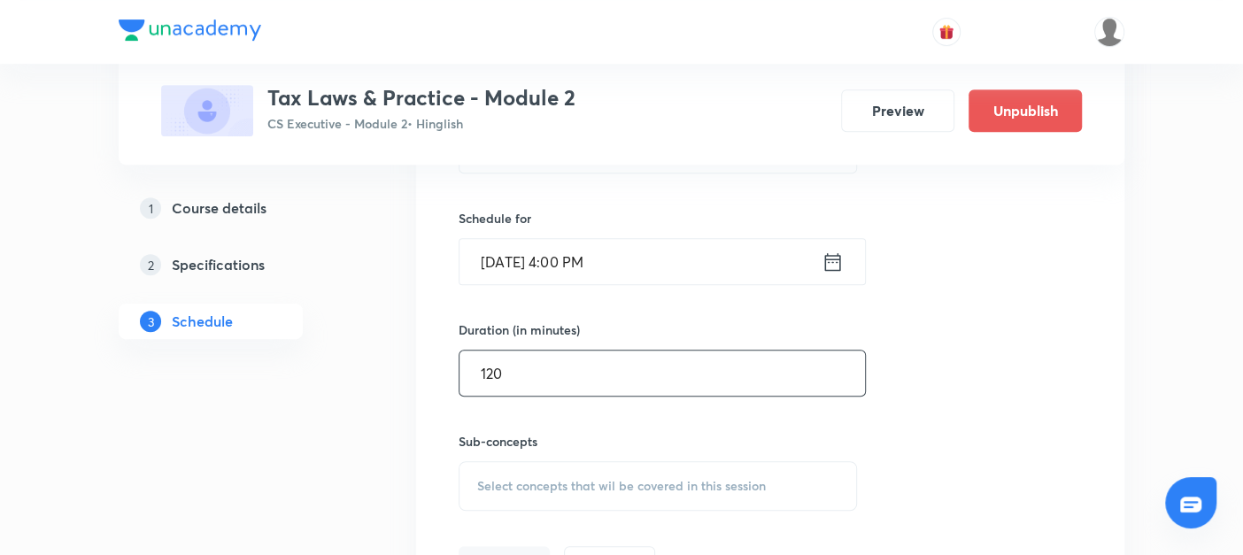
type input "120"
click at [489, 479] on span "Select concepts that wil be covered in this session" at bounding box center [621, 486] width 289 height 14
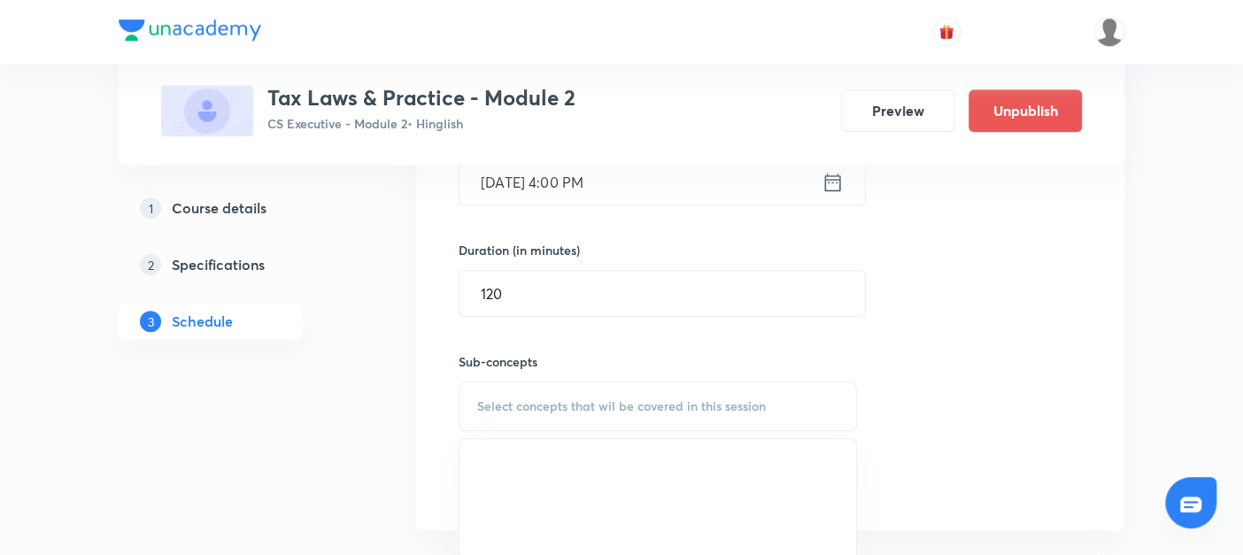
scroll to position [627, 0]
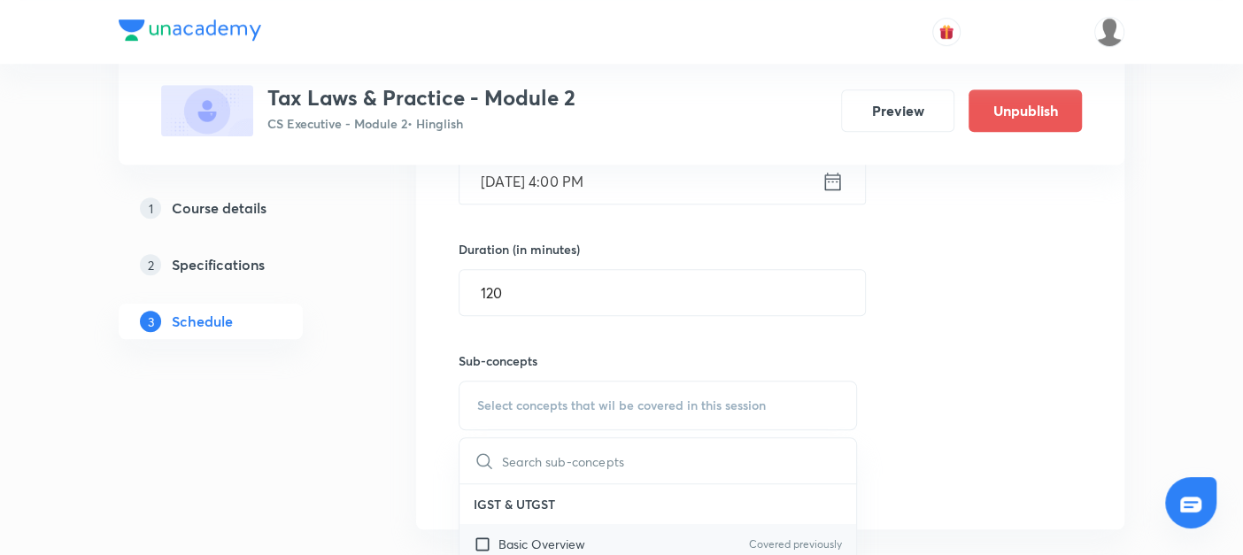
click at [481, 536] on input "checkbox" at bounding box center [486, 544] width 25 height 19
checkbox input "true"
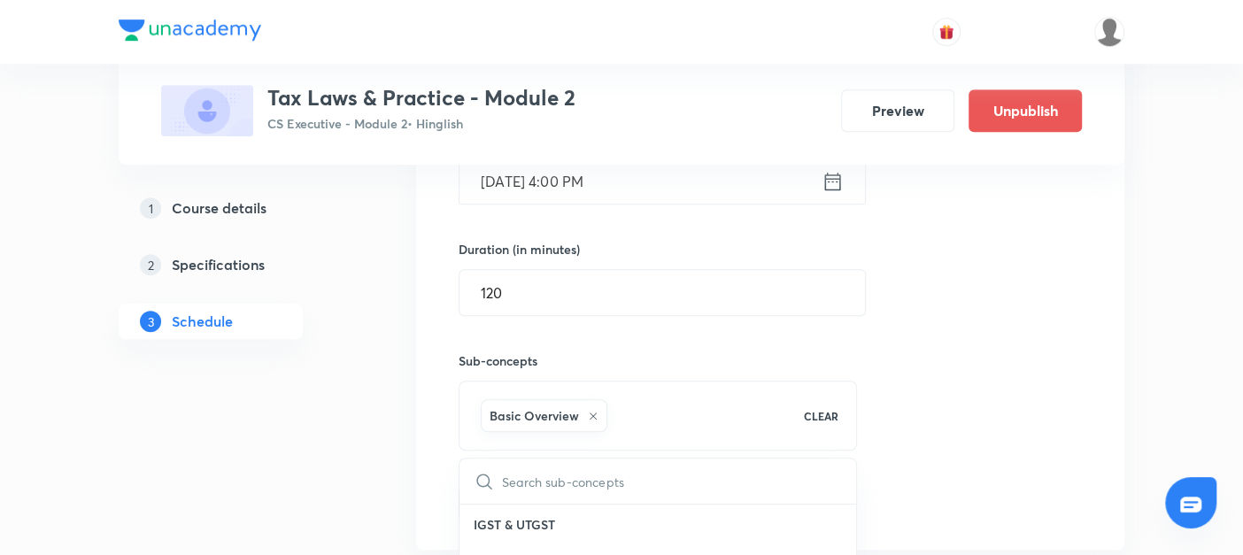
click at [491, 503] on button "Add" at bounding box center [504, 501] width 91 height 35
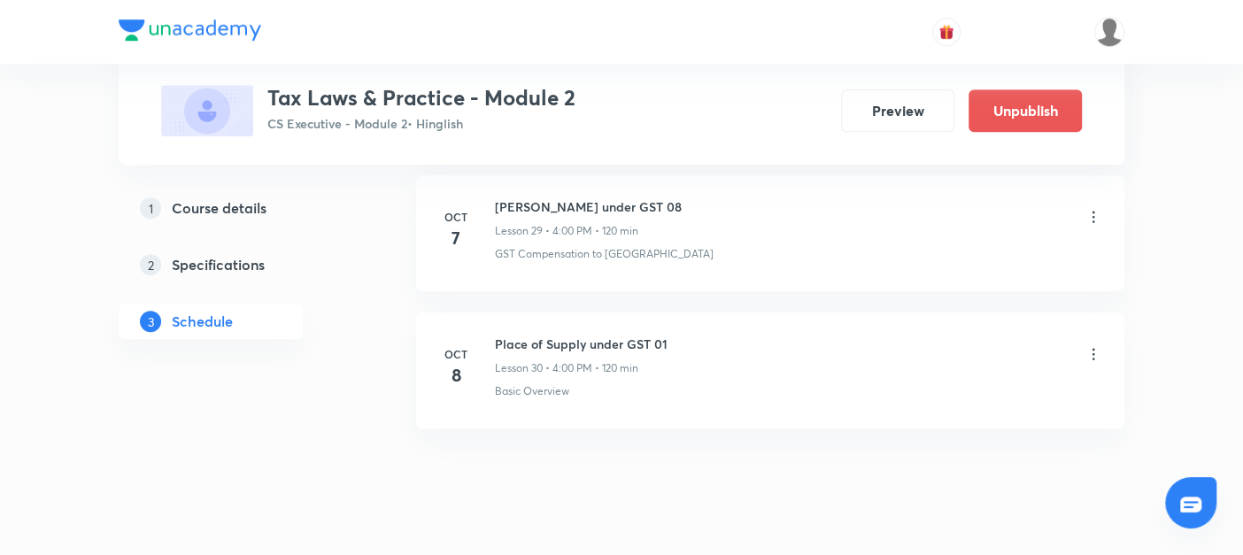
scroll to position [4899, 0]
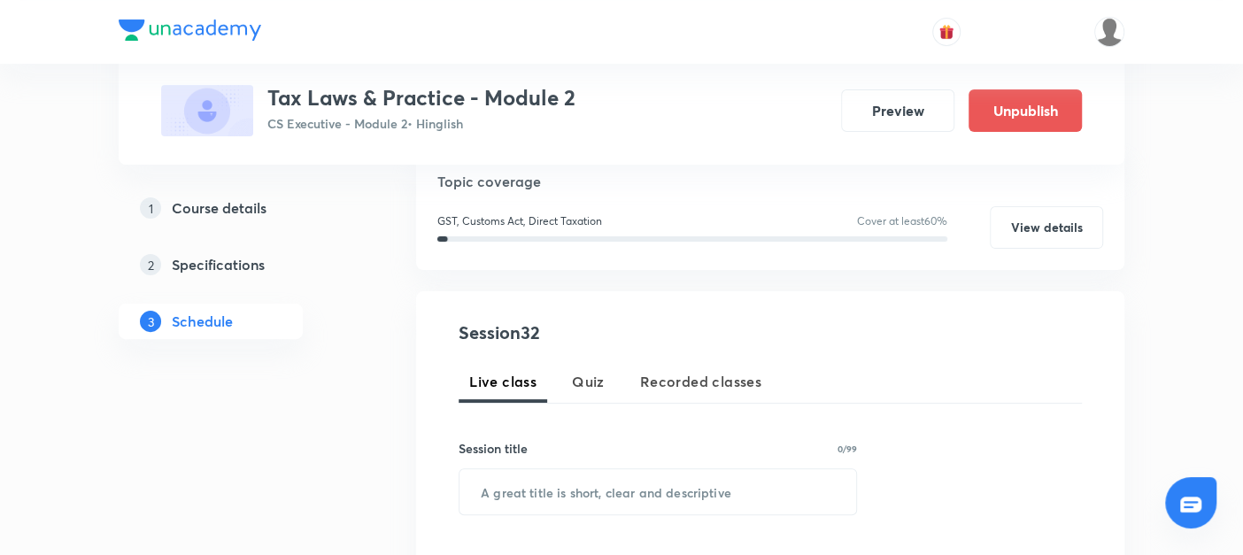
scroll to position [339, 0]
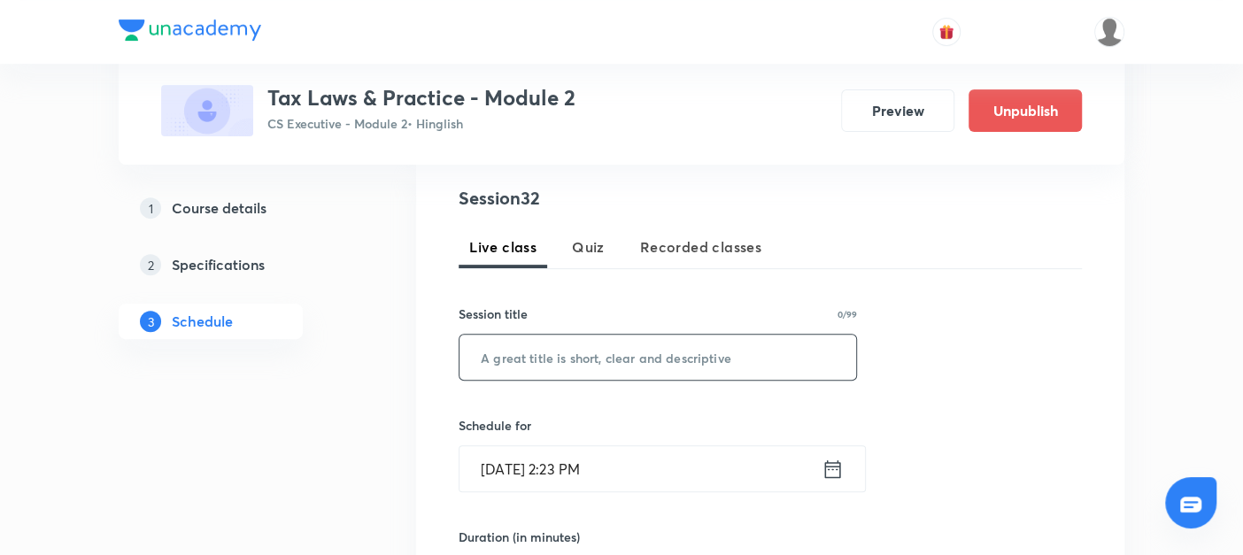
click at [491, 357] on input "text" at bounding box center [658, 357] width 397 height 45
paste input "Place of Supply under GST 01"
type input "Place of Supply under GST 03"
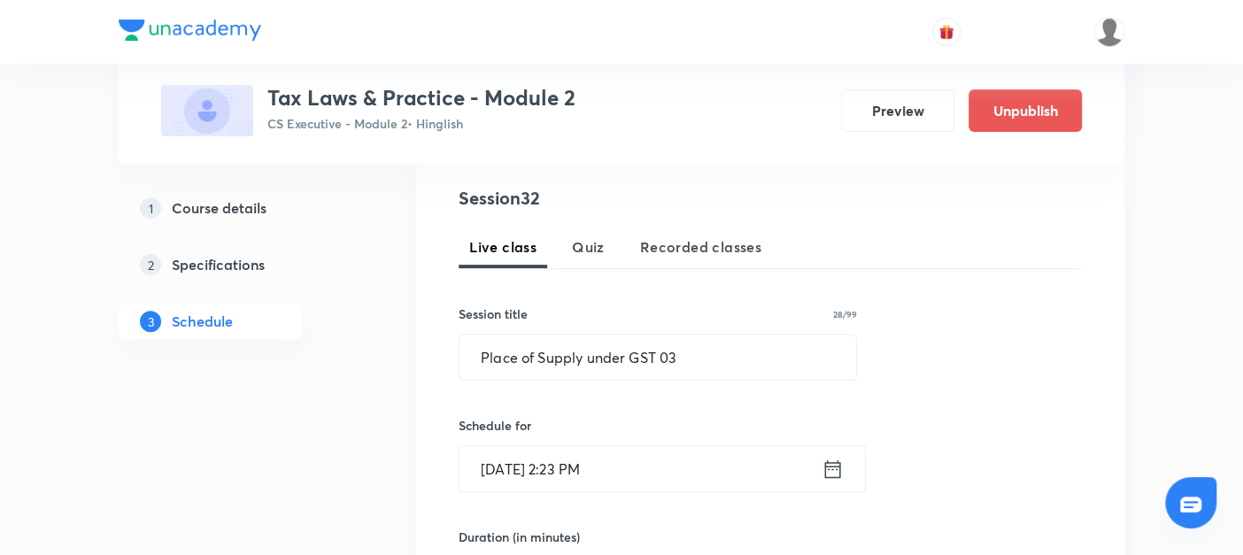
click at [827, 460] on icon at bounding box center [833, 469] width 16 height 18
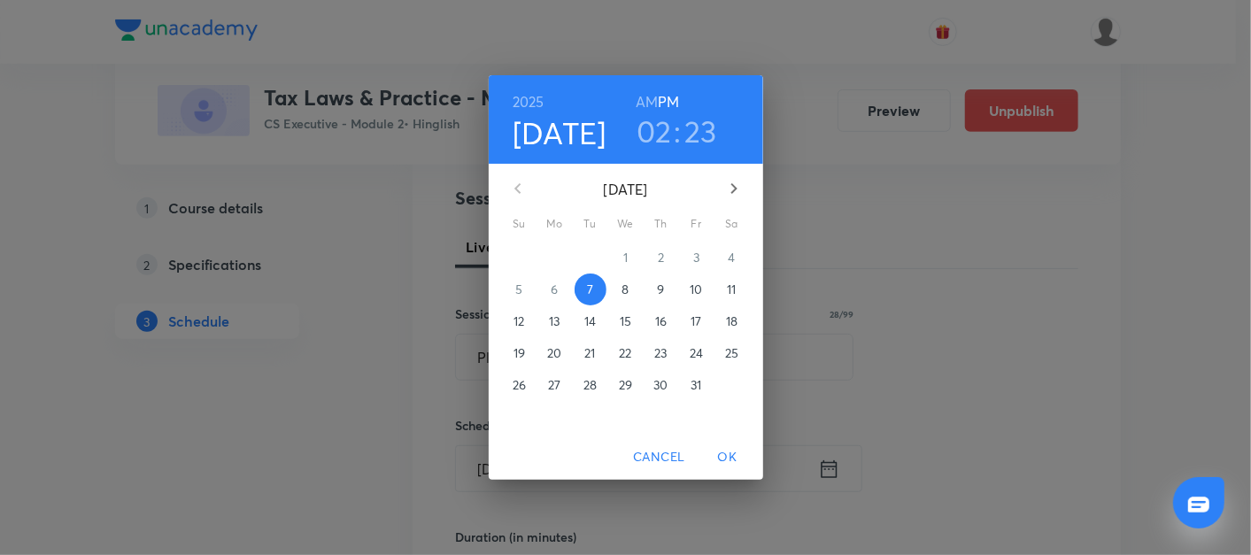
click at [700, 295] on p "10" at bounding box center [696, 290] width 12 height 18
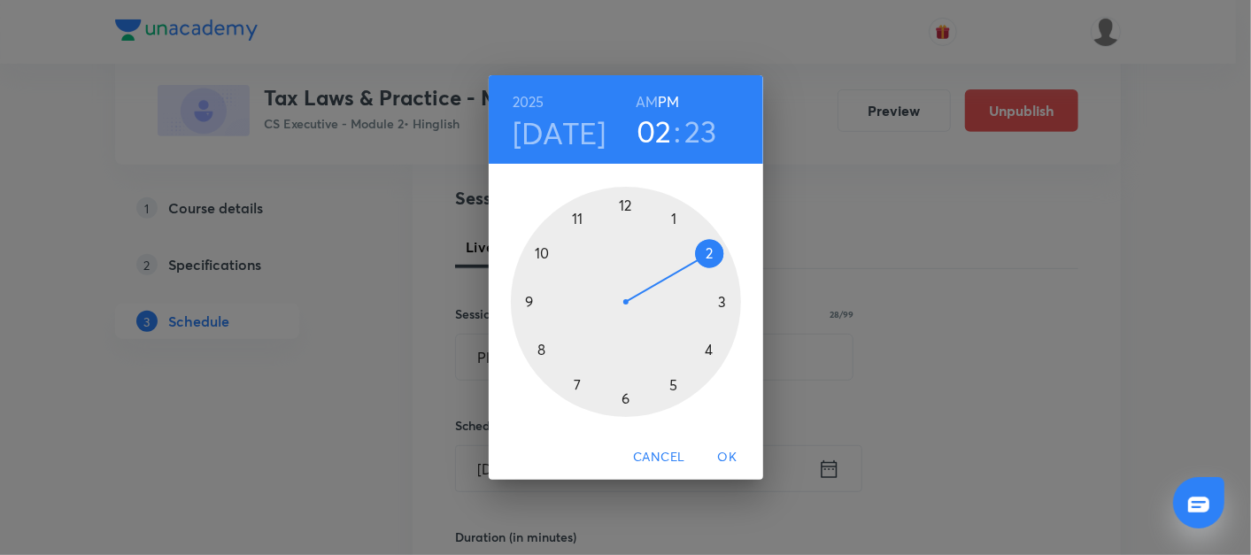
click at [709, 352] on div at bounding box center [626, 302] width 230 height 230
click at [624, 205] on div at bounding box center [626, 302] width 230 height 230
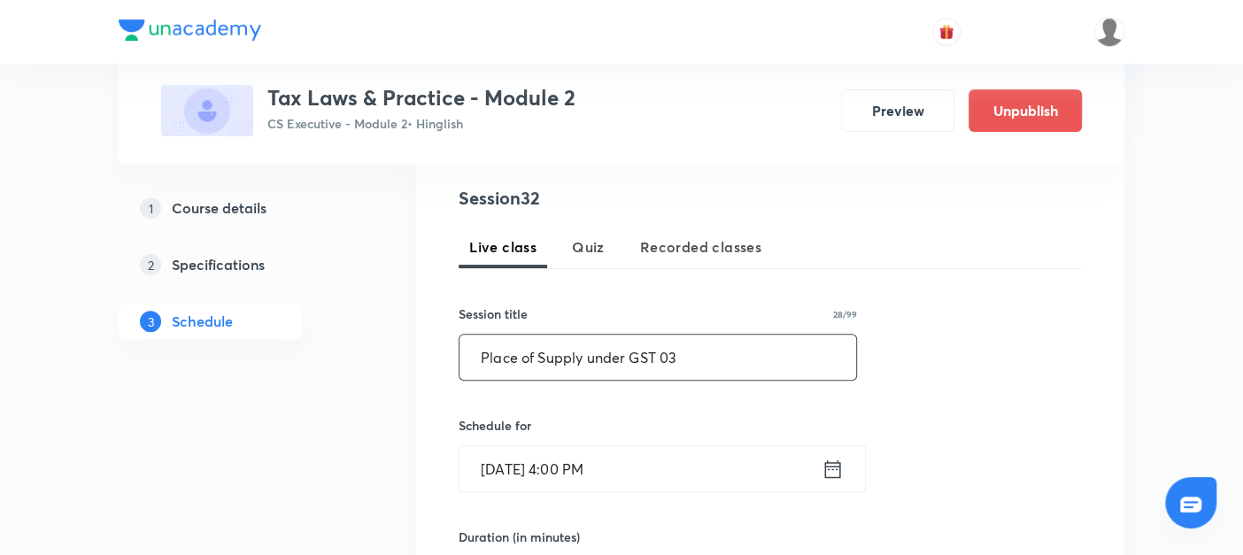
scroll to position [465, 0]
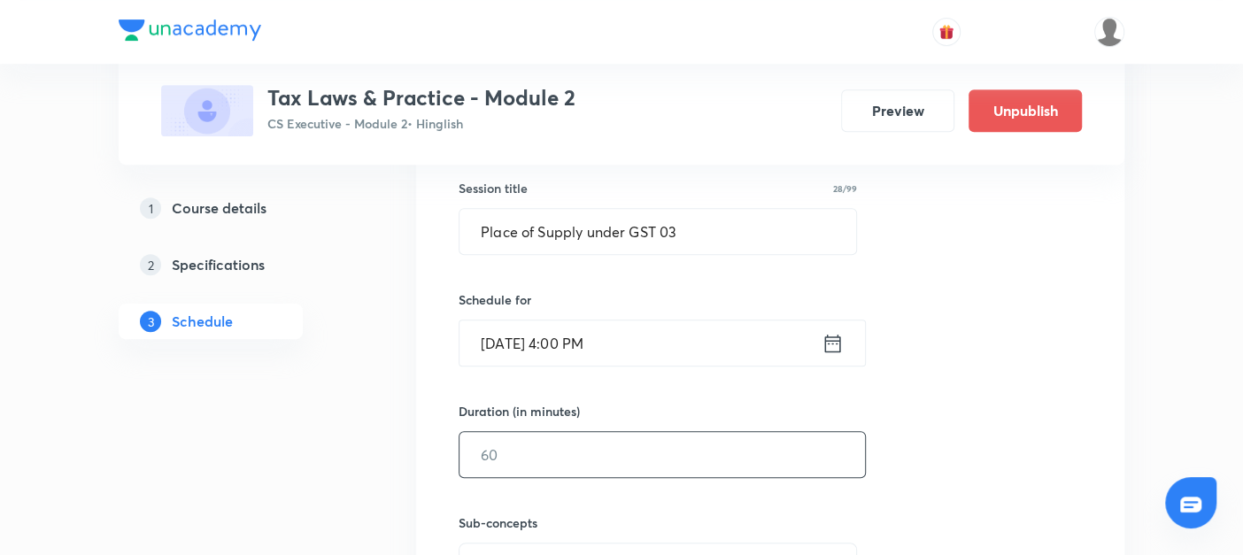
click at [501, 444] on input "text" at bounding box center [663, 454] width 406 height 45
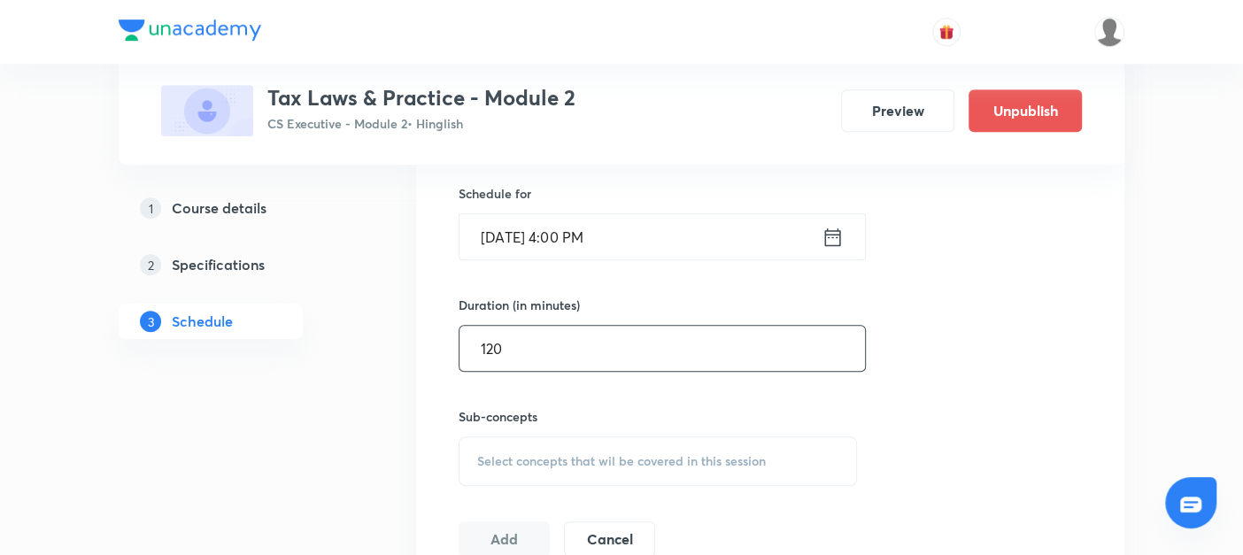
type input "120"
click at [493, 458] on span "Select concepts that wil be covered in this session" at bounding box center [621, 461] width 289 height 14
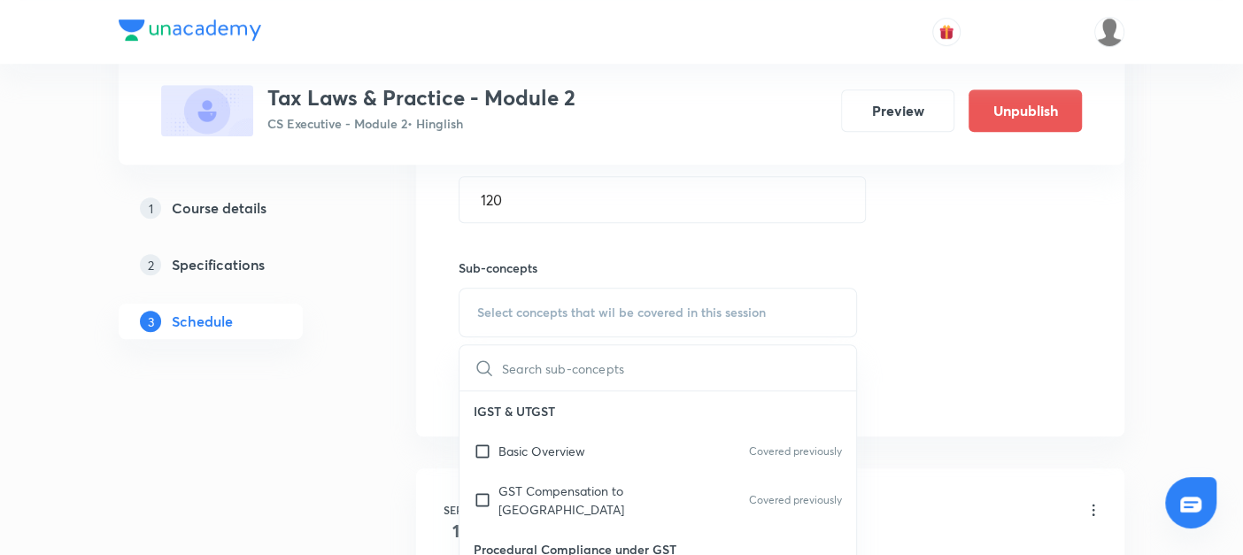
scroll to position [721, 0]
click at [480, 446] on input "checkbox" at bounding box center [486, 450] width 25 height 19
checkbox input "true"
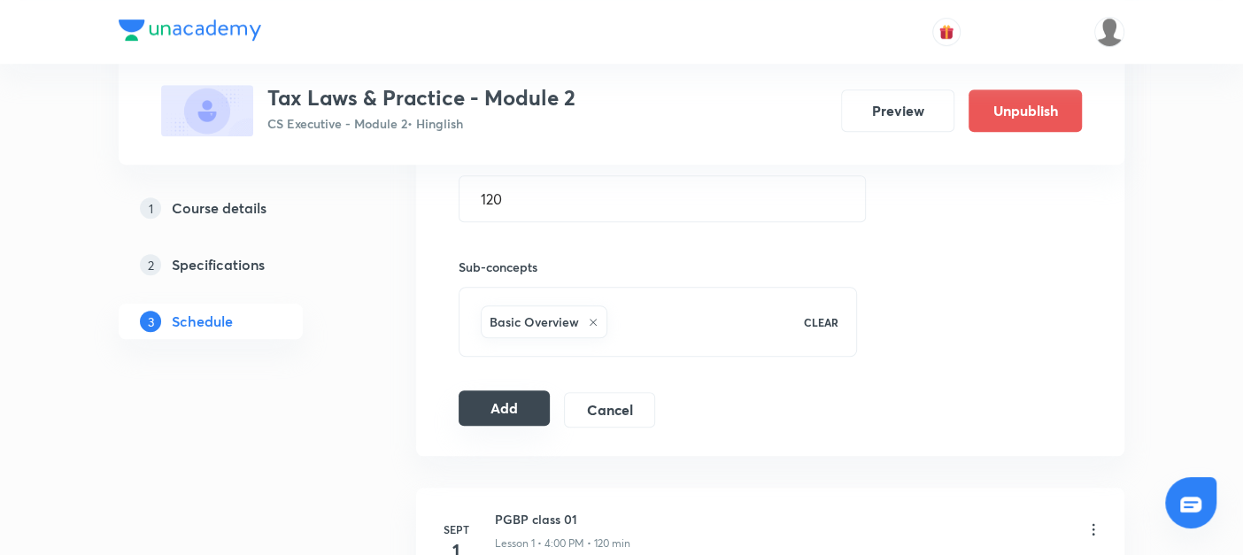
click at [499, 400] on button "Add" at bounding box center [504, 408] width 91 height 35
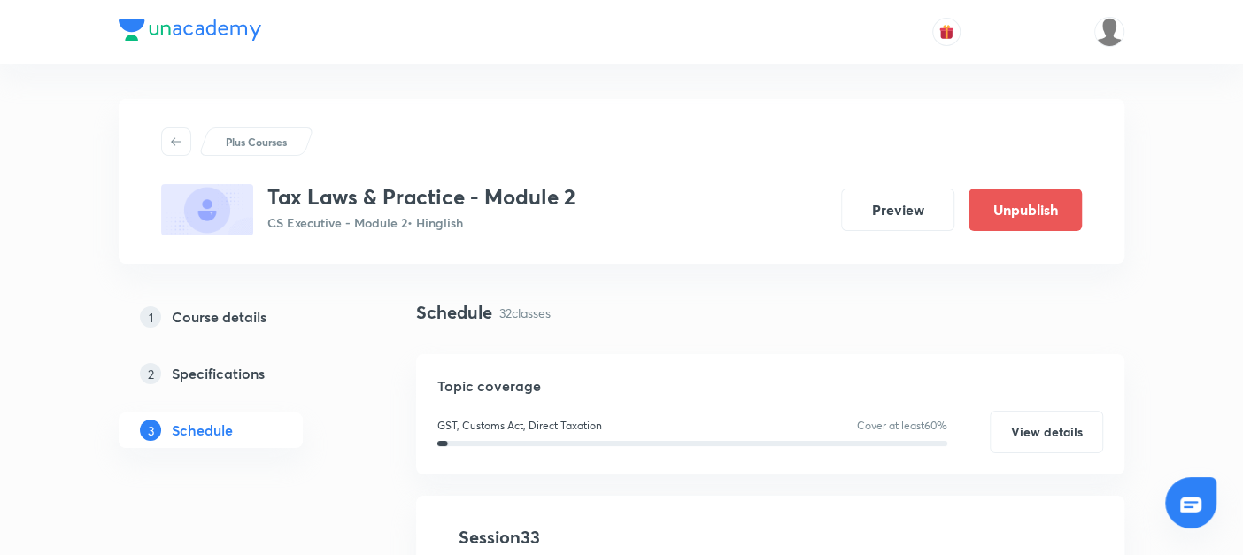
scroll to position [228, 0]
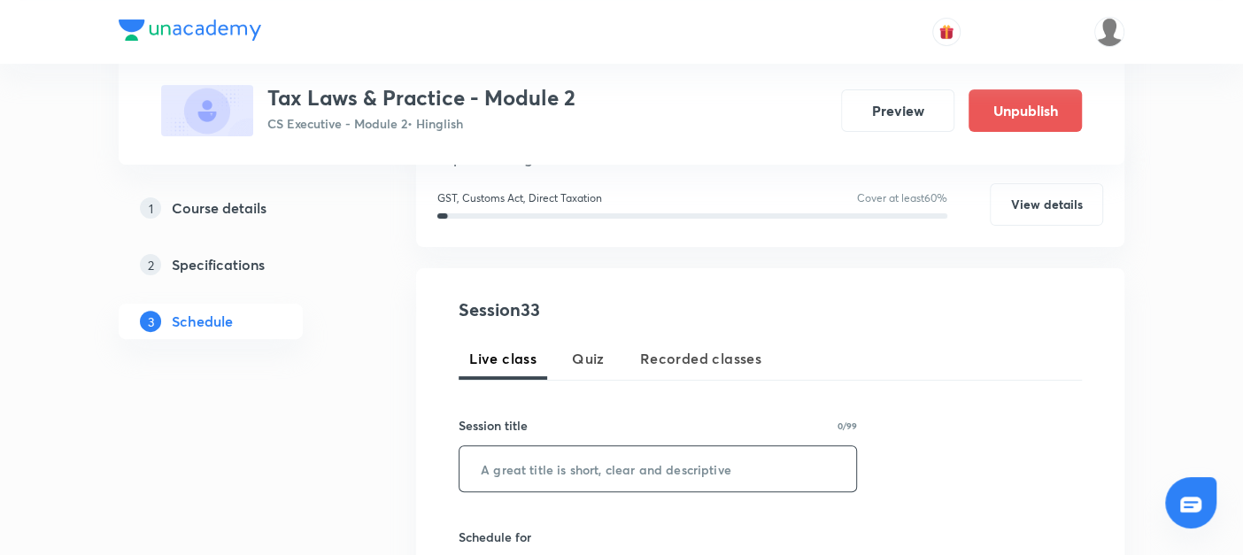
click at [483, 476] on input "text" at bounding box center [658, 468] width 397 height 45
paste input "Time of Supply under GST 01"
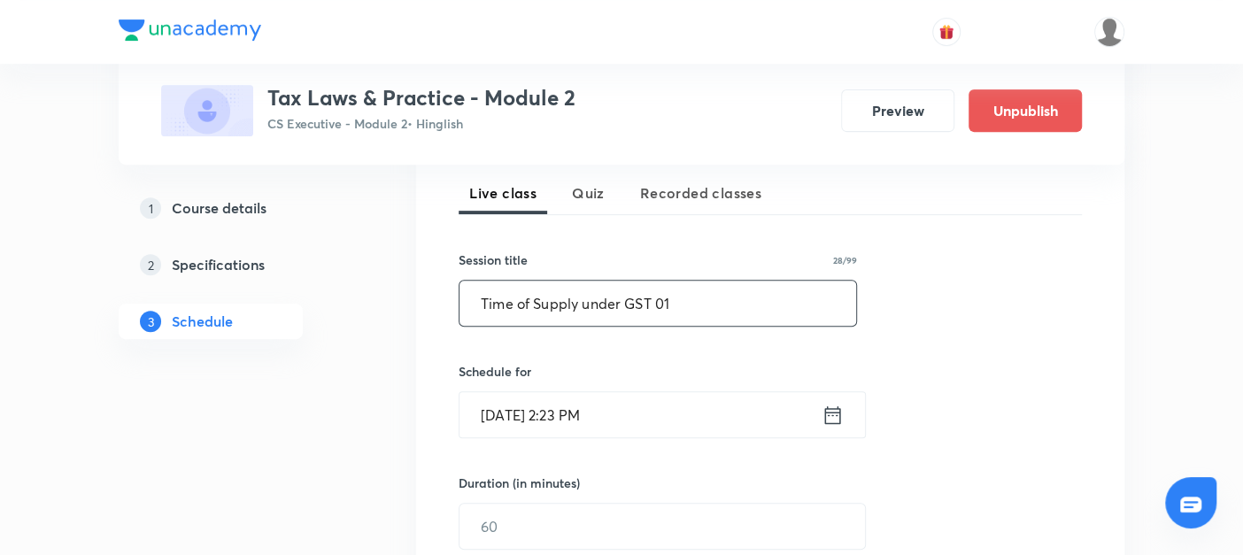
scroll to position [395, 0]
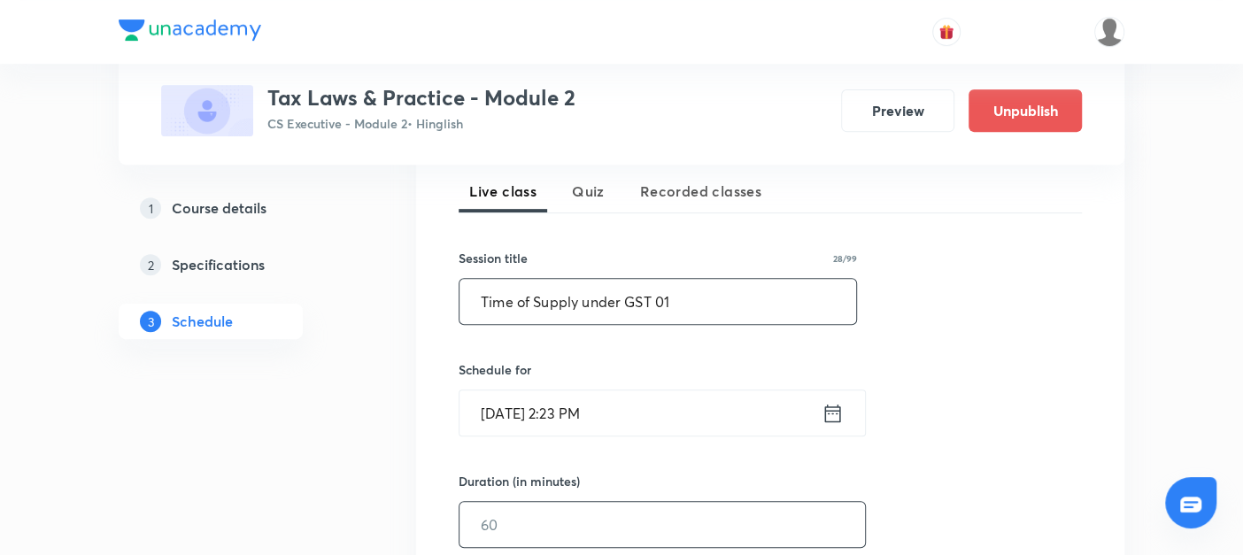
type input "Time of Supply under GST 01"
click at [492, 514] on input "text" at bounding box center [663, 524] width 406 height 45
type input "120"
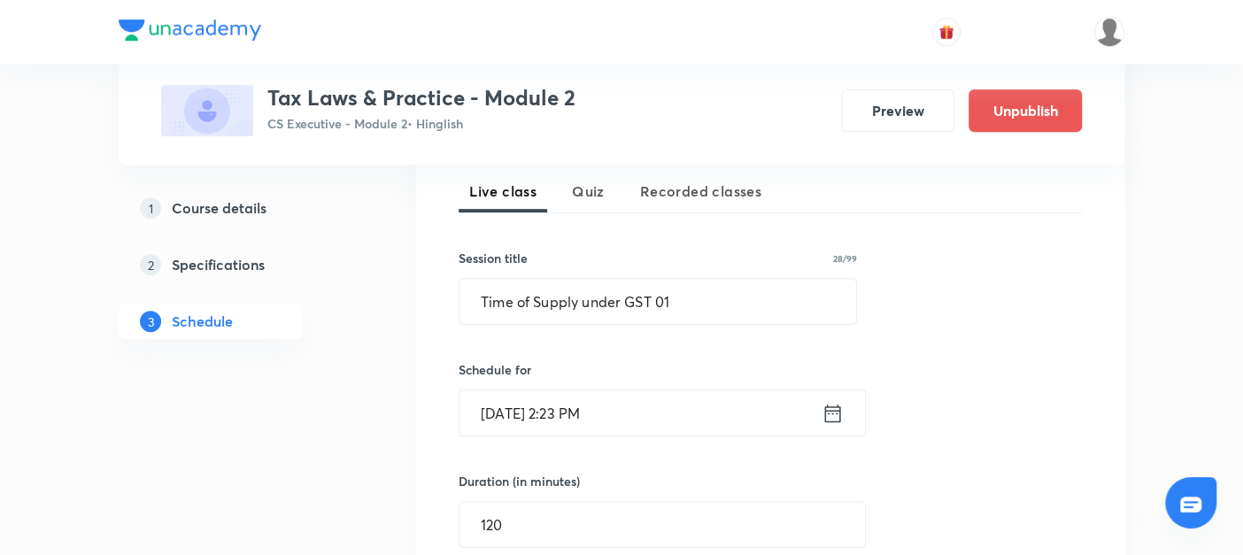
click at [838, 406] on icon at bounding box center [833, 413] width 22 height 25
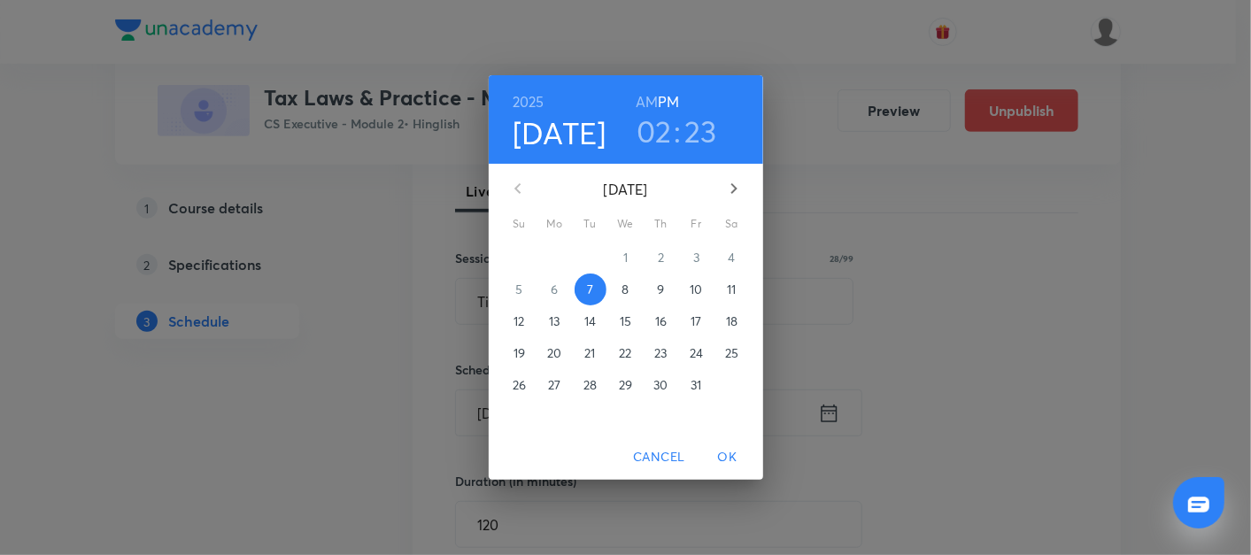
click at [733, 285] on p "11" at bounding box center [731, 290] width 9 height 18
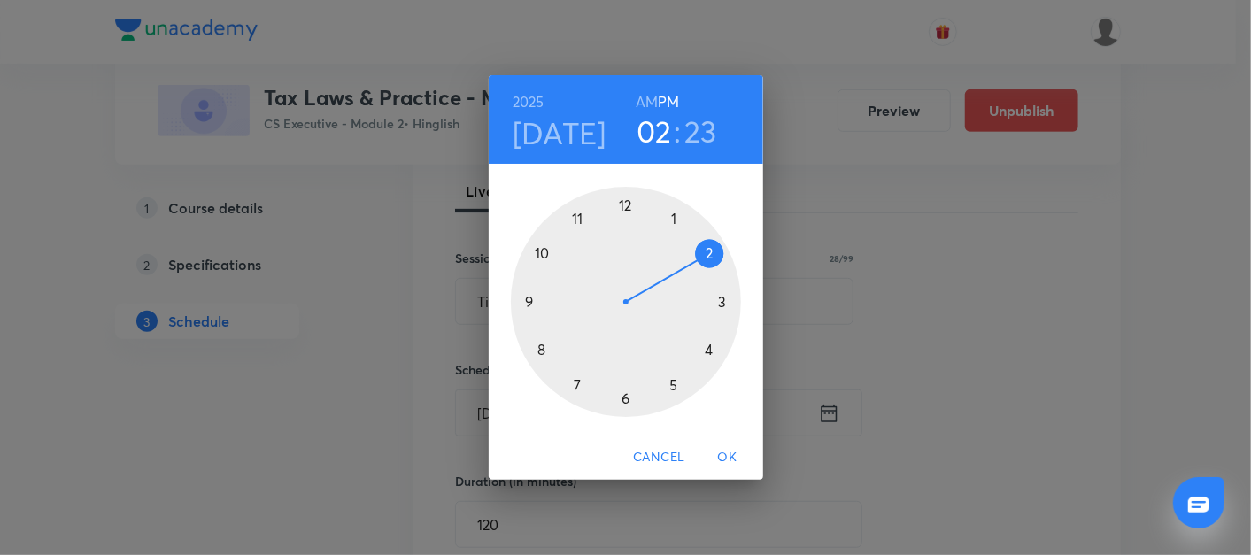
click at [712, 349] on div at bounding box center [626, 302] width 230 height 230
click at [622, 199] on div at bounding box center [626, 302] width 230 height 230
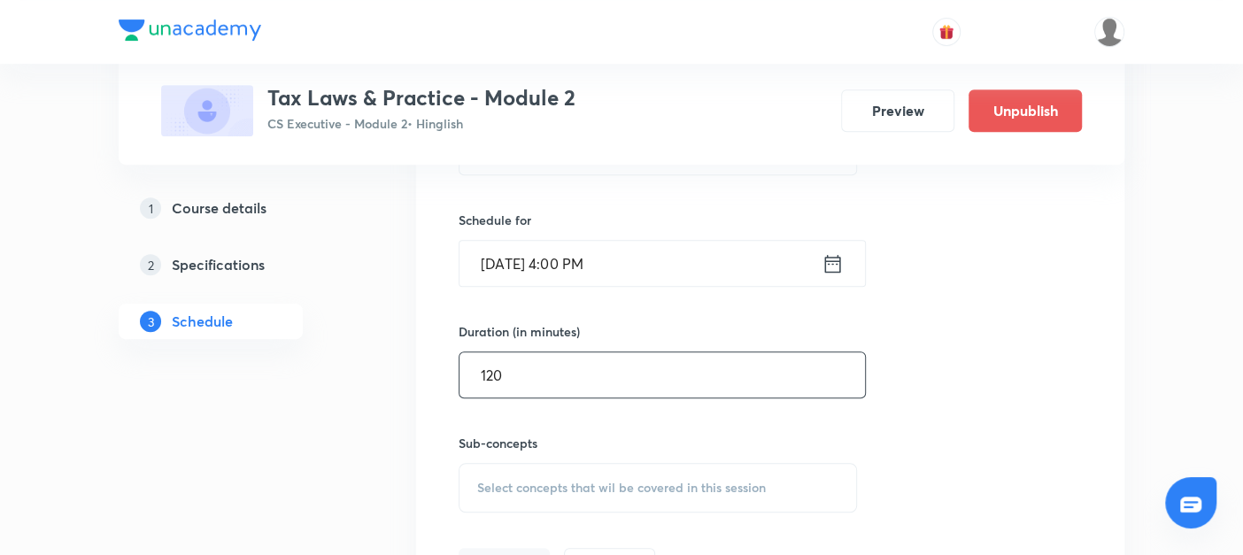
scroll to position [692, 0]
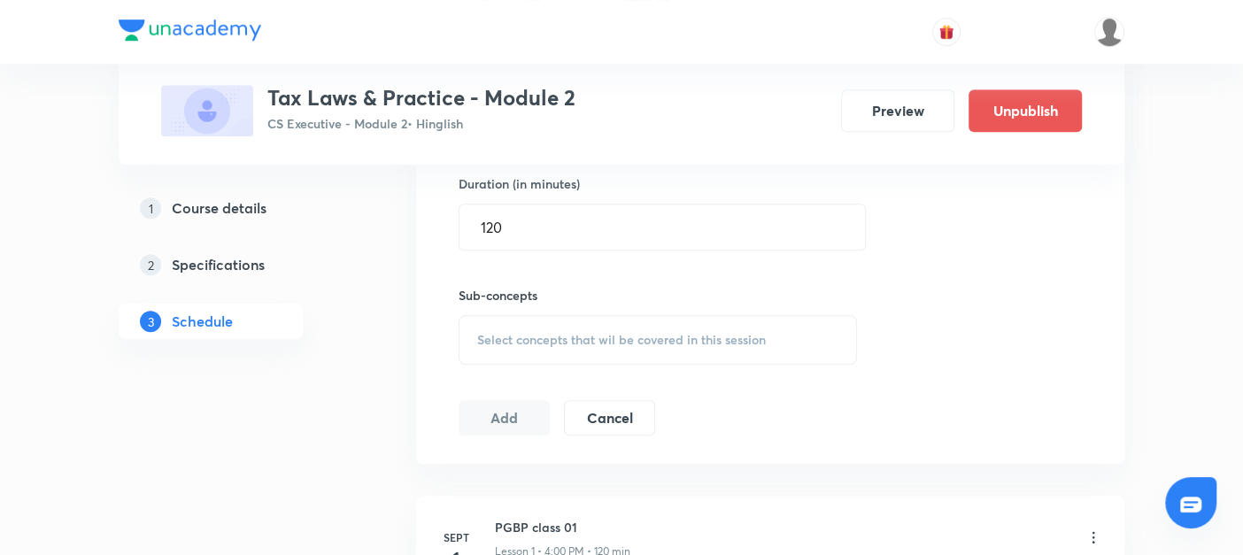
click at [502, 340] on span "Select concepts that wil be covered in this session" at bounding box center [621, 340] width 289 height 14
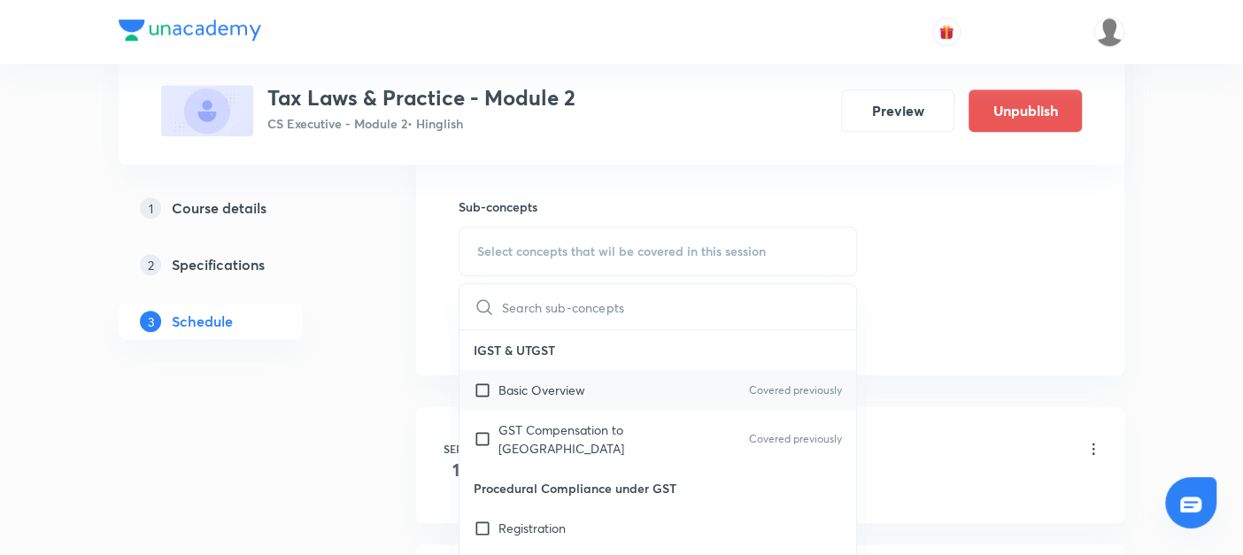
click at [483, 385] on input "checkbox" at bounding box center [486, 390] width 25 height 19
checkbox input "true"
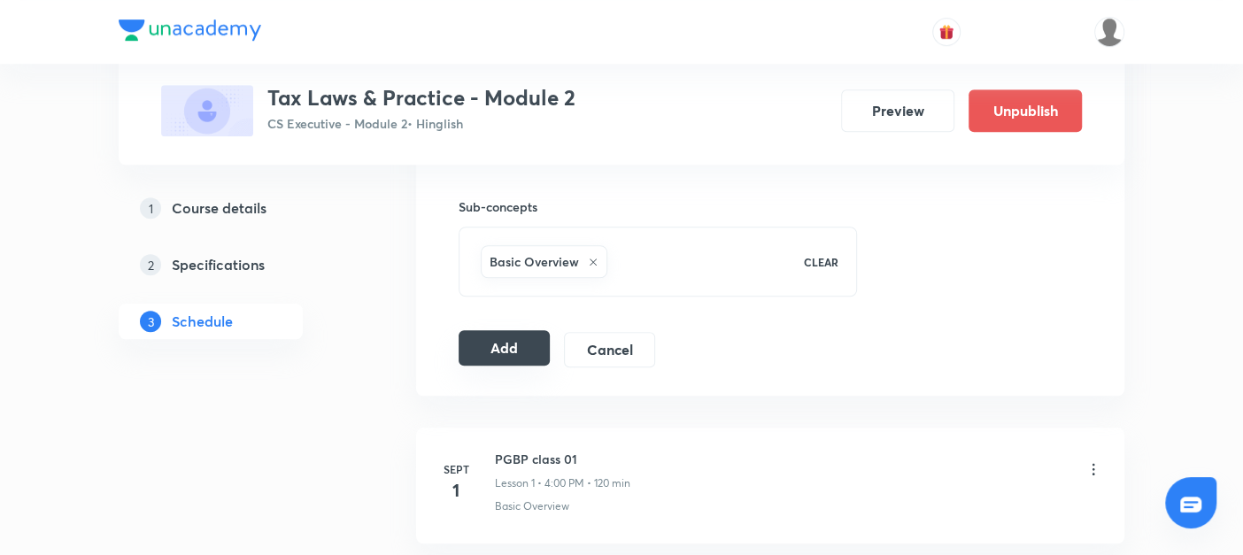
click at [499, 352] on button "Add" at bounding box center [504, 347] width 91 height 35
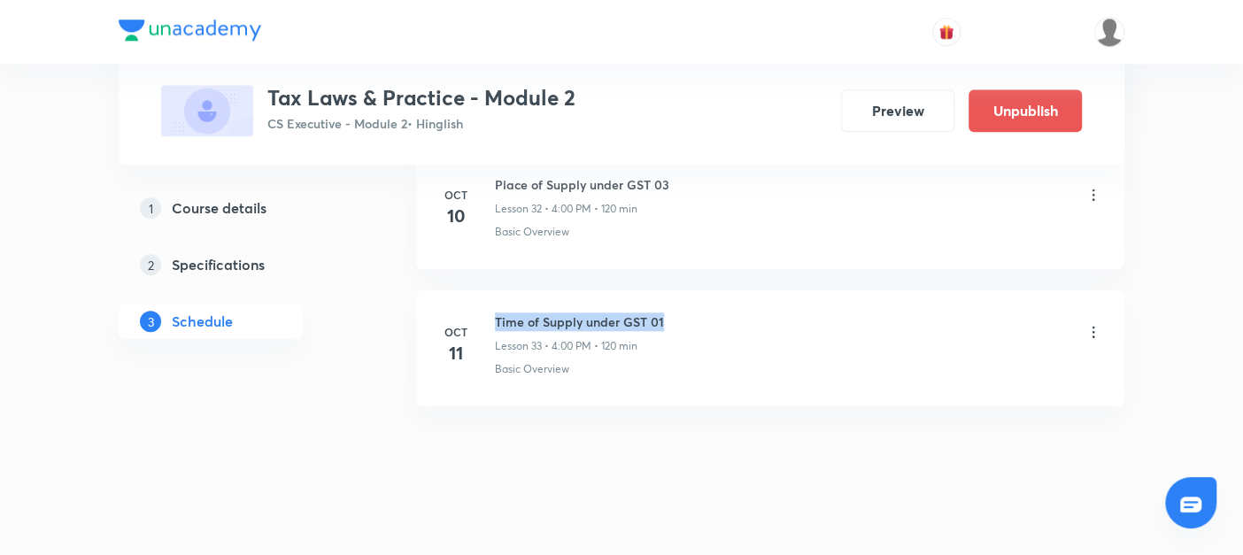
drag, startPoint x: 494, startPoint y: 302, endPoint x: 718, endPoint y: 290, distance: 224.3
click at [718, 290] on li "Oct 11 Time of Supply under GST 01 Lesson 33 • 4:00 PM • 120 min Basic Overview" at bounding box center [770, 348] width 708 height 116
copy h6 "Time of Supply under GST 01"
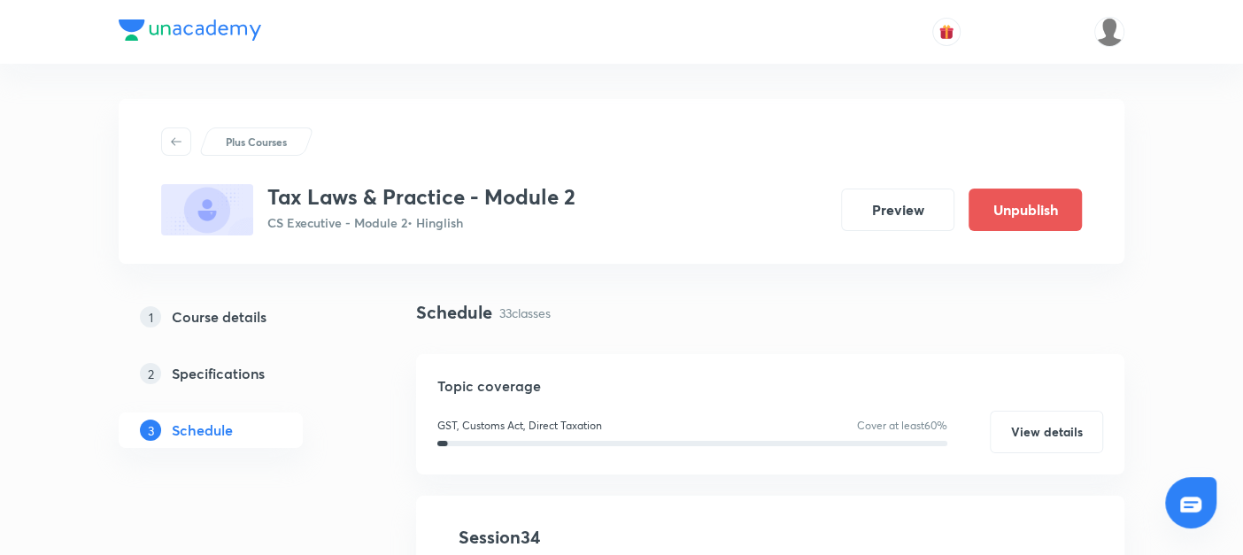
scroll to position [316, 0]
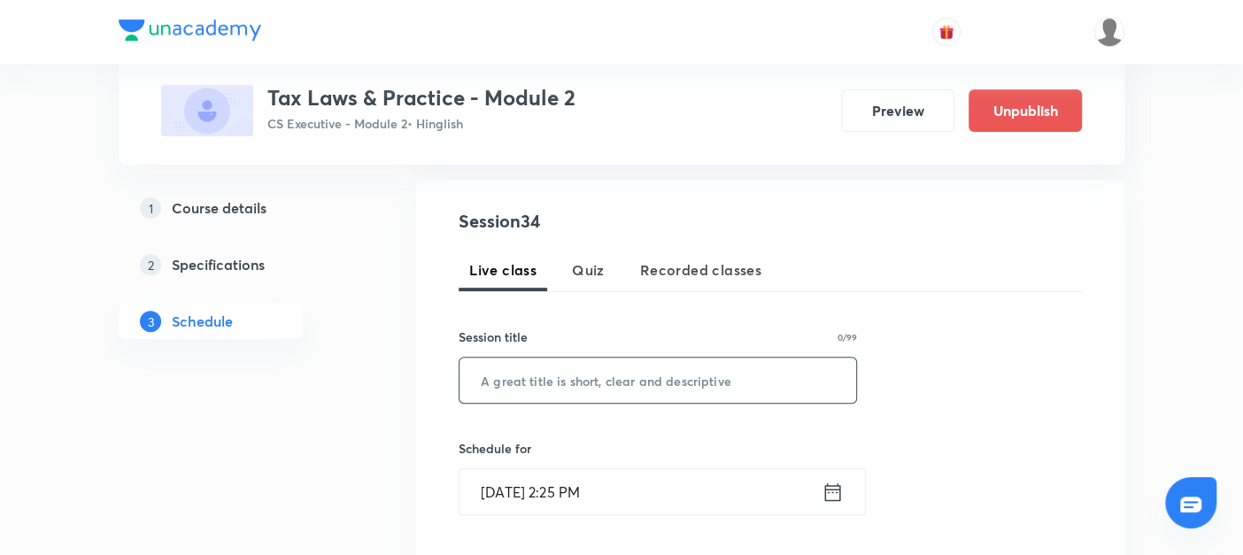
click at [512, 382] on input "text" at bounding box center [658, 380] width 397 height 45
paste input "Time of Supply under GST 01"
type input "Time of Supply under GST 02"
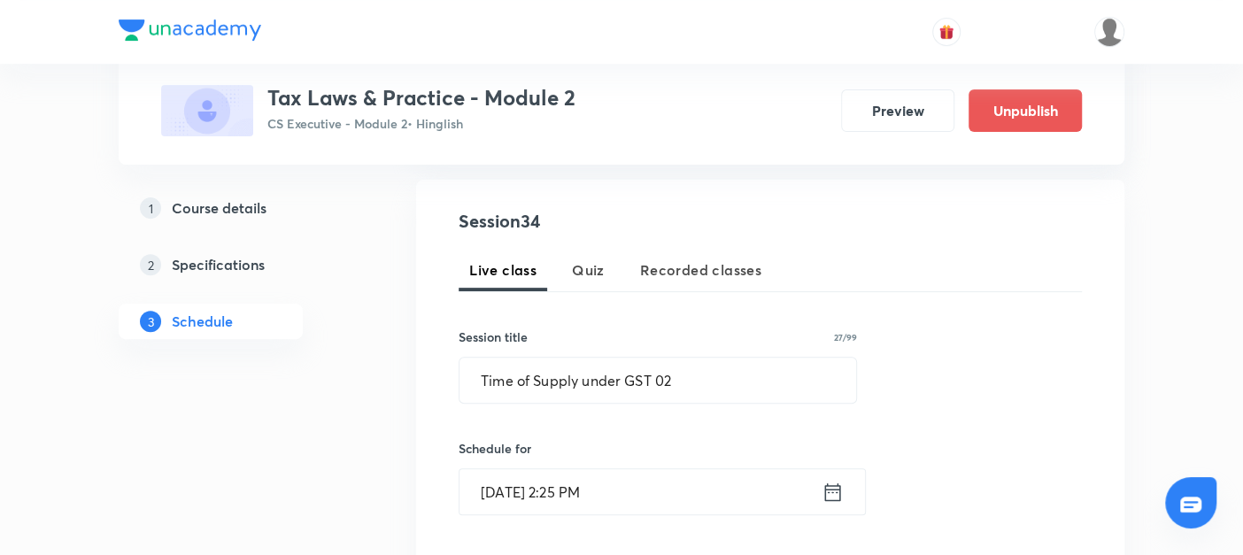
click at [830, 491] on icon at bounding box center [833, 492] width 22 height 25
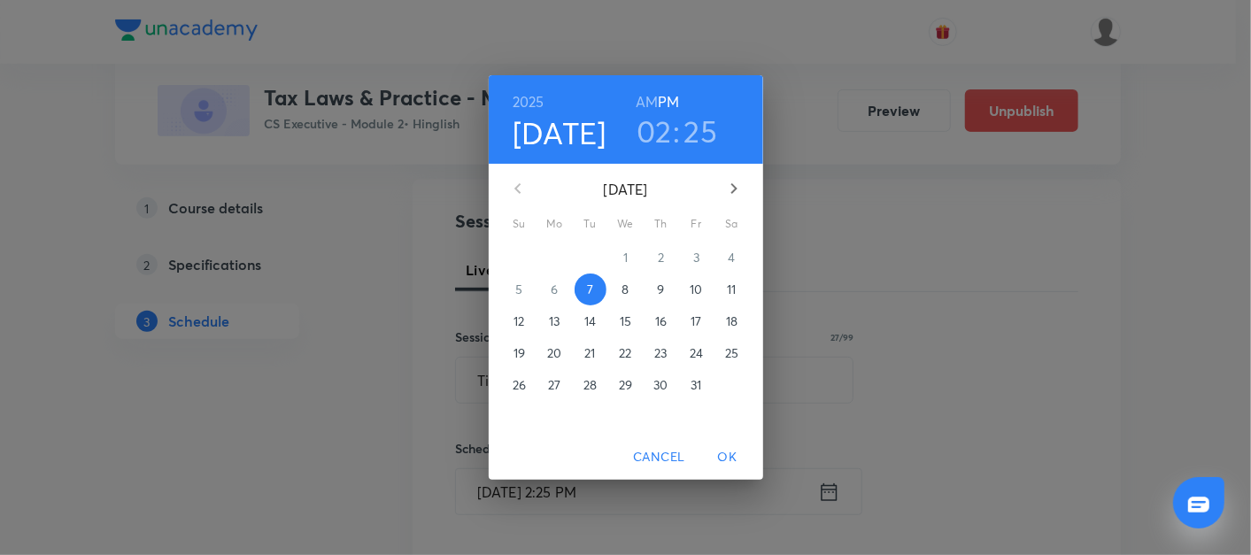
click at [559, 321] on p "13" at bounding box center [554, 322] width 11 height 18
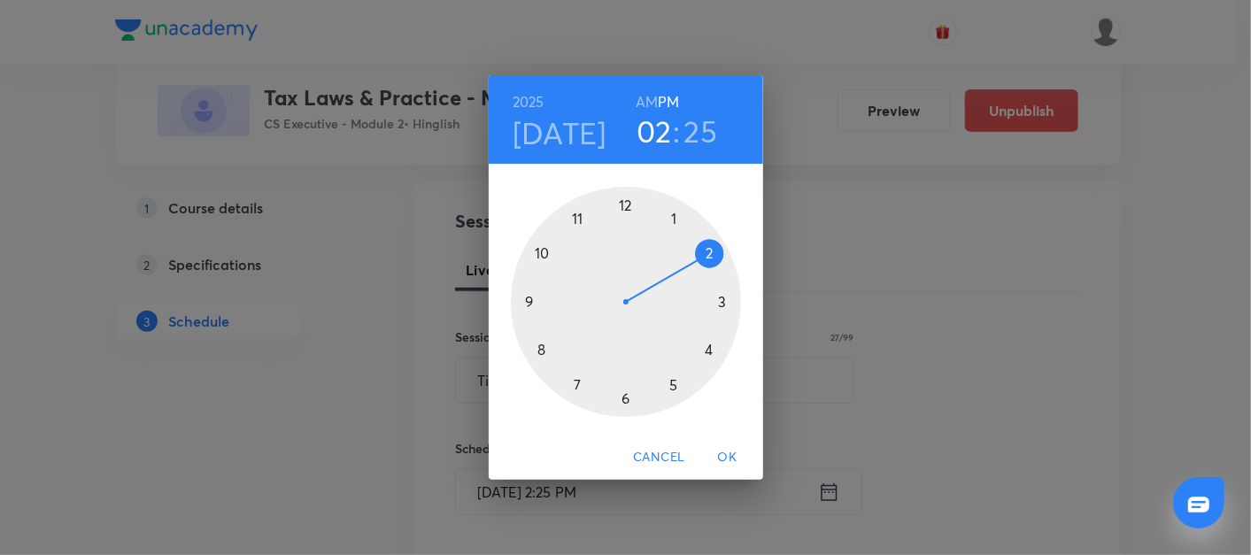
click at [711, 352] on div at bounding box center [626, 302] width 230 height 230
click at [626, 206] on div at bounding box center [626, 302] width 230 height 230
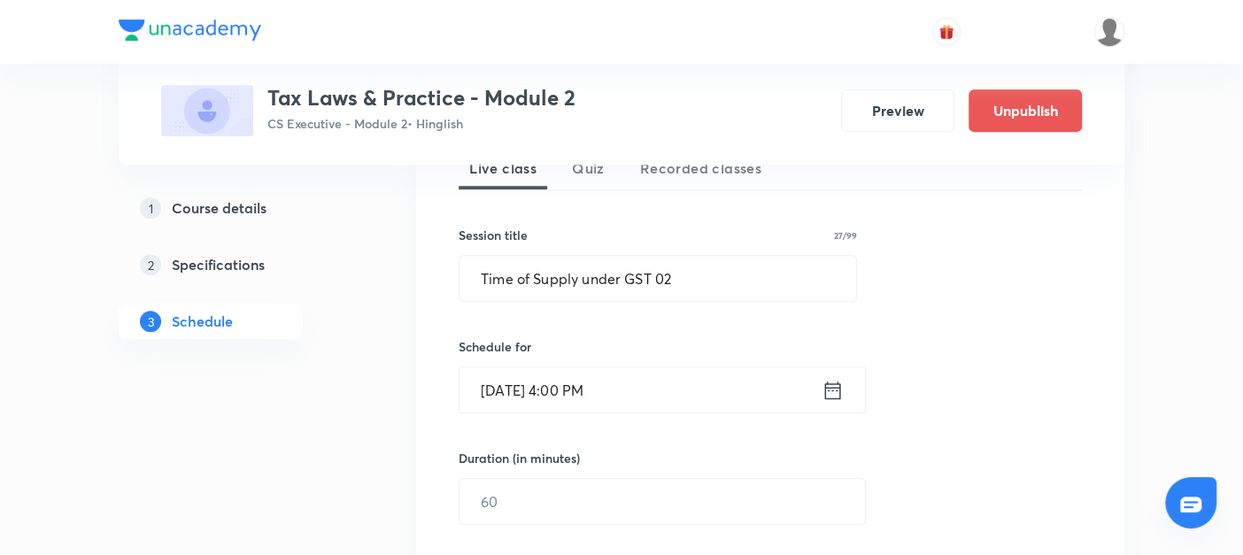
scroll to position [420, 0]
click at [512, 489] on input "text" at bounding box center [663, 499] width 406 height 45
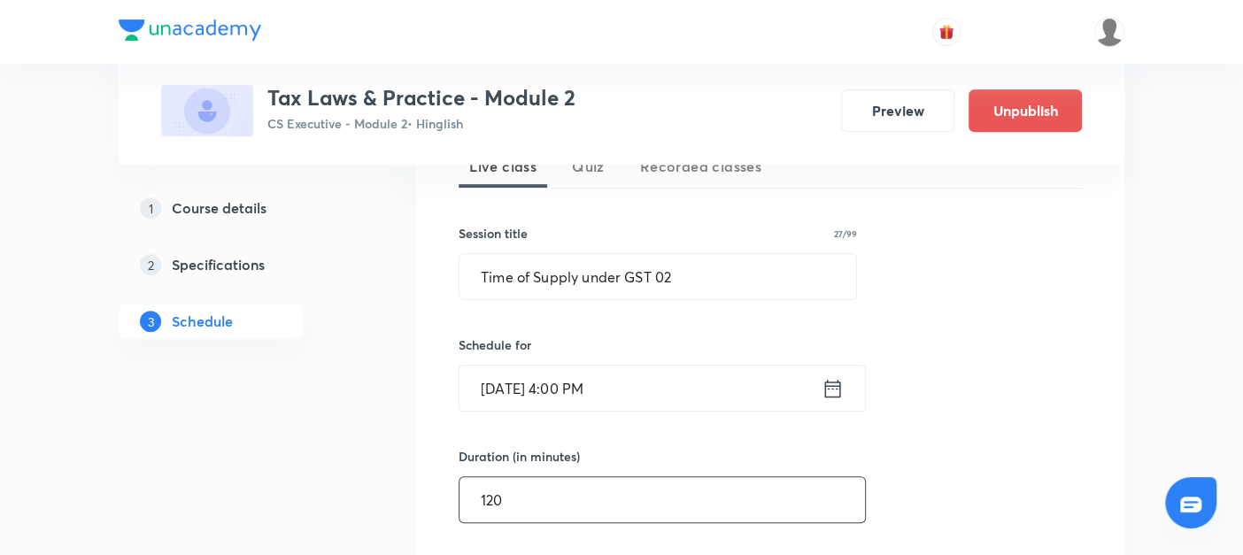
scroll to position [518, 0]
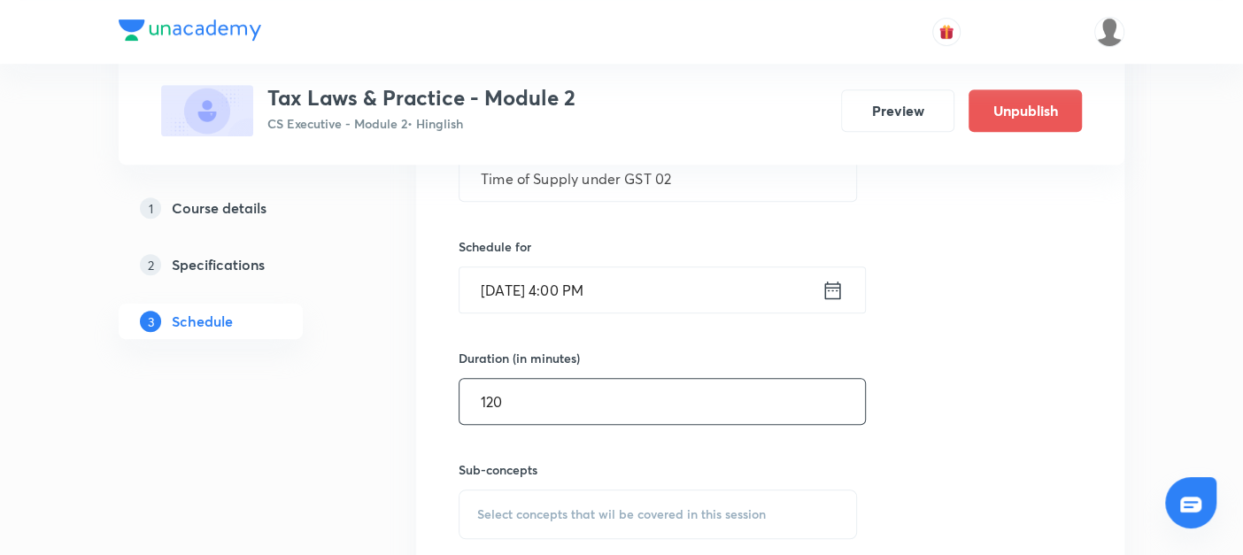
type input "120"
click at [498, 500] on div "Select concepts that wil be covered in this session" at bounding box center [658, 515] width 398 height 50
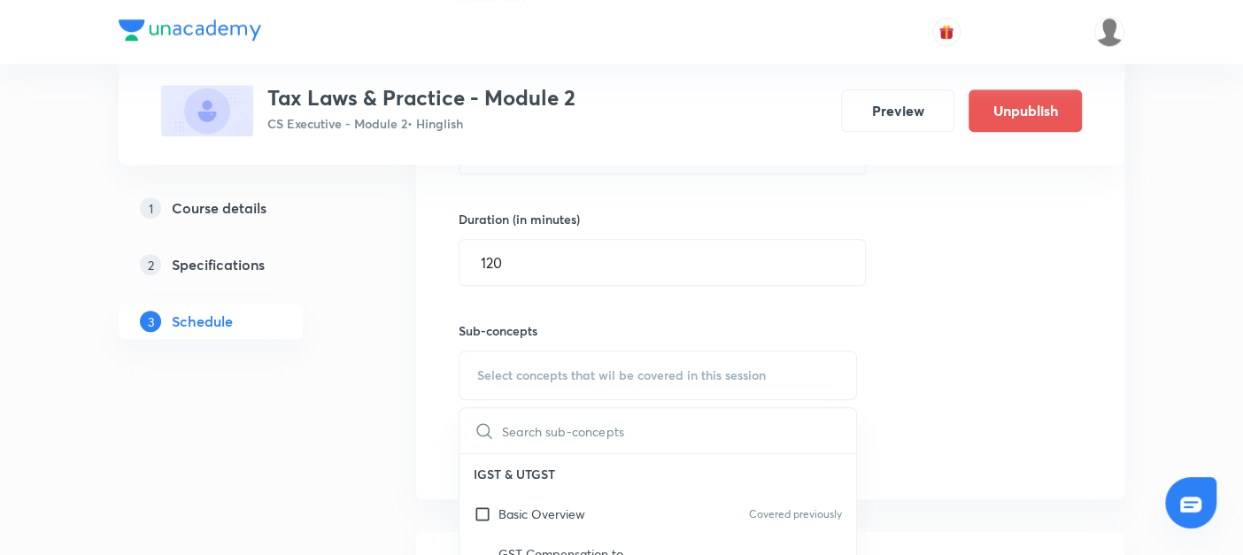
scroll to position [660, 0]
click at [478, 511] on input "checkbox" at bounding box center [486, 511] width 25 height 19
checkbox input "true"
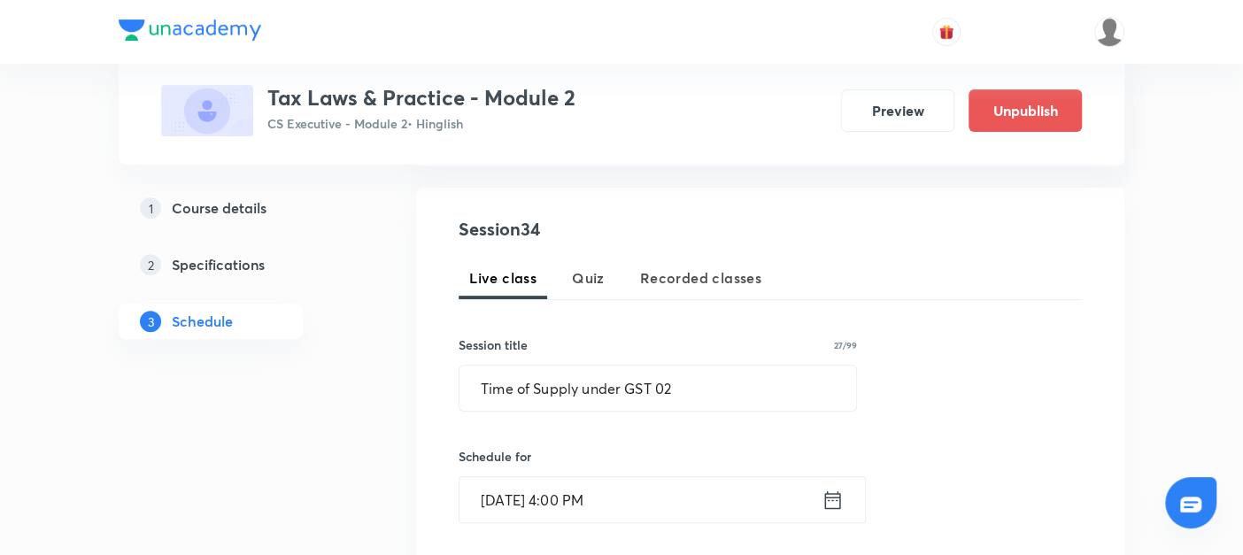
scroll to position [592, 0]
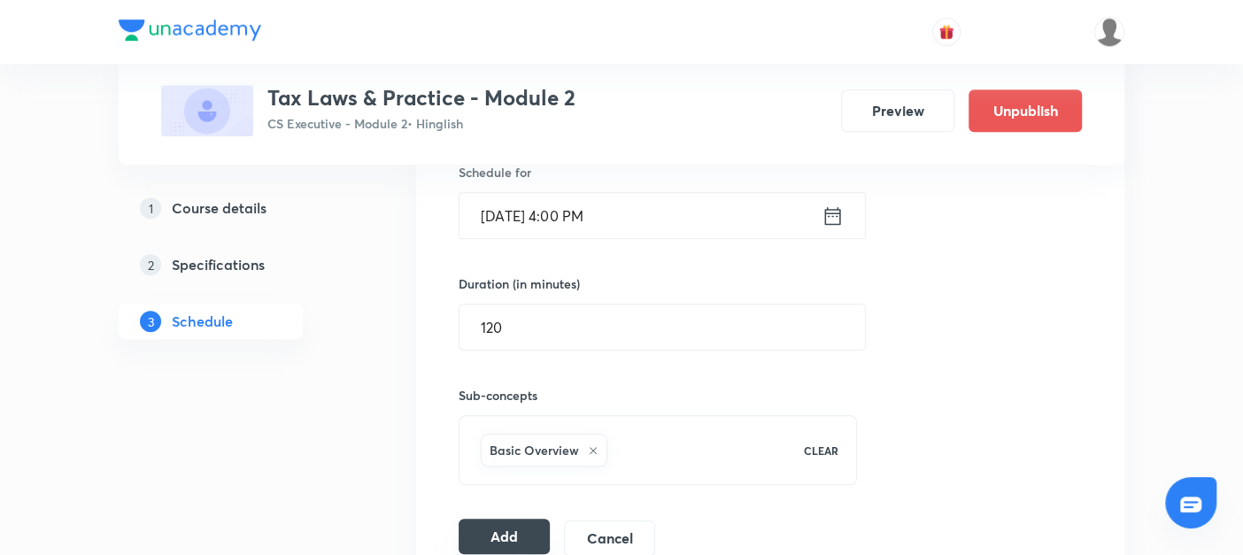
click at [506, 536] on button "Add" at bounding box center [504, 536] width 91 height 35
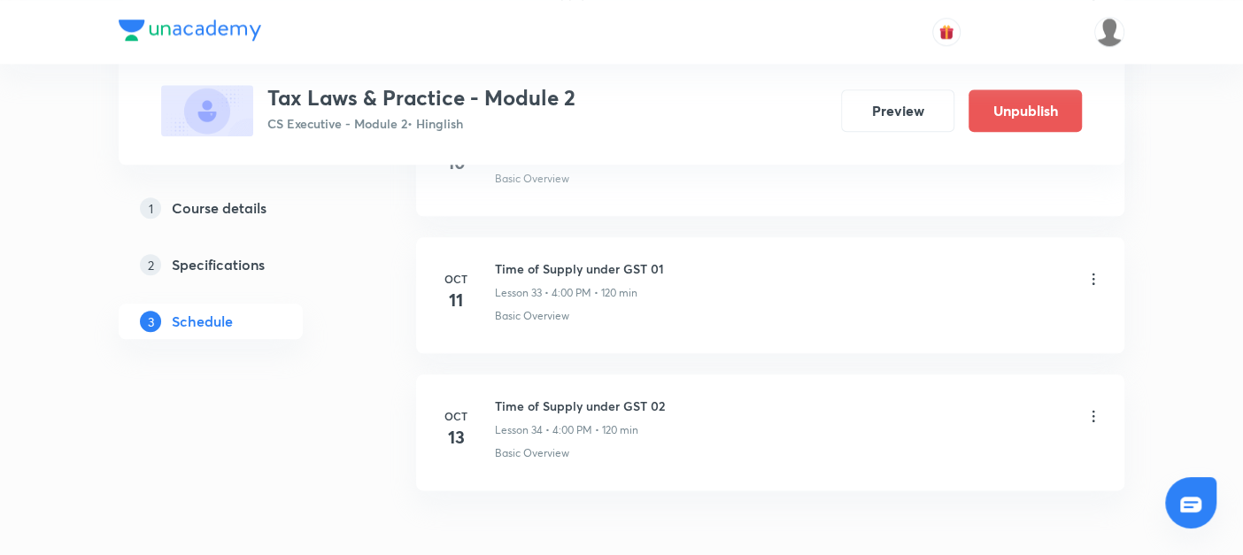
scroll to position [5341, 0]
